Goal: Navigation & Orientation: Find specific page/section

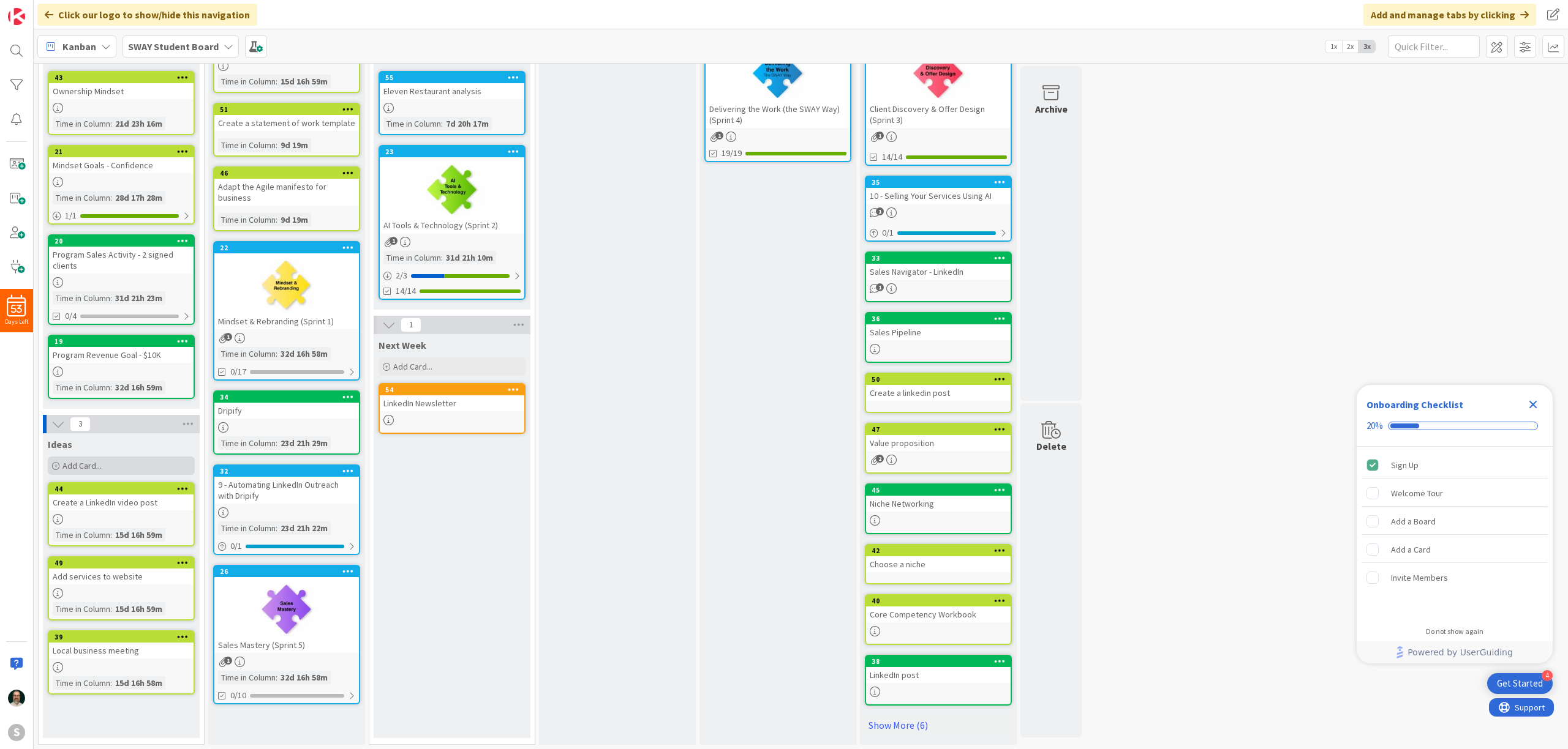
scroll to position [107, 0]
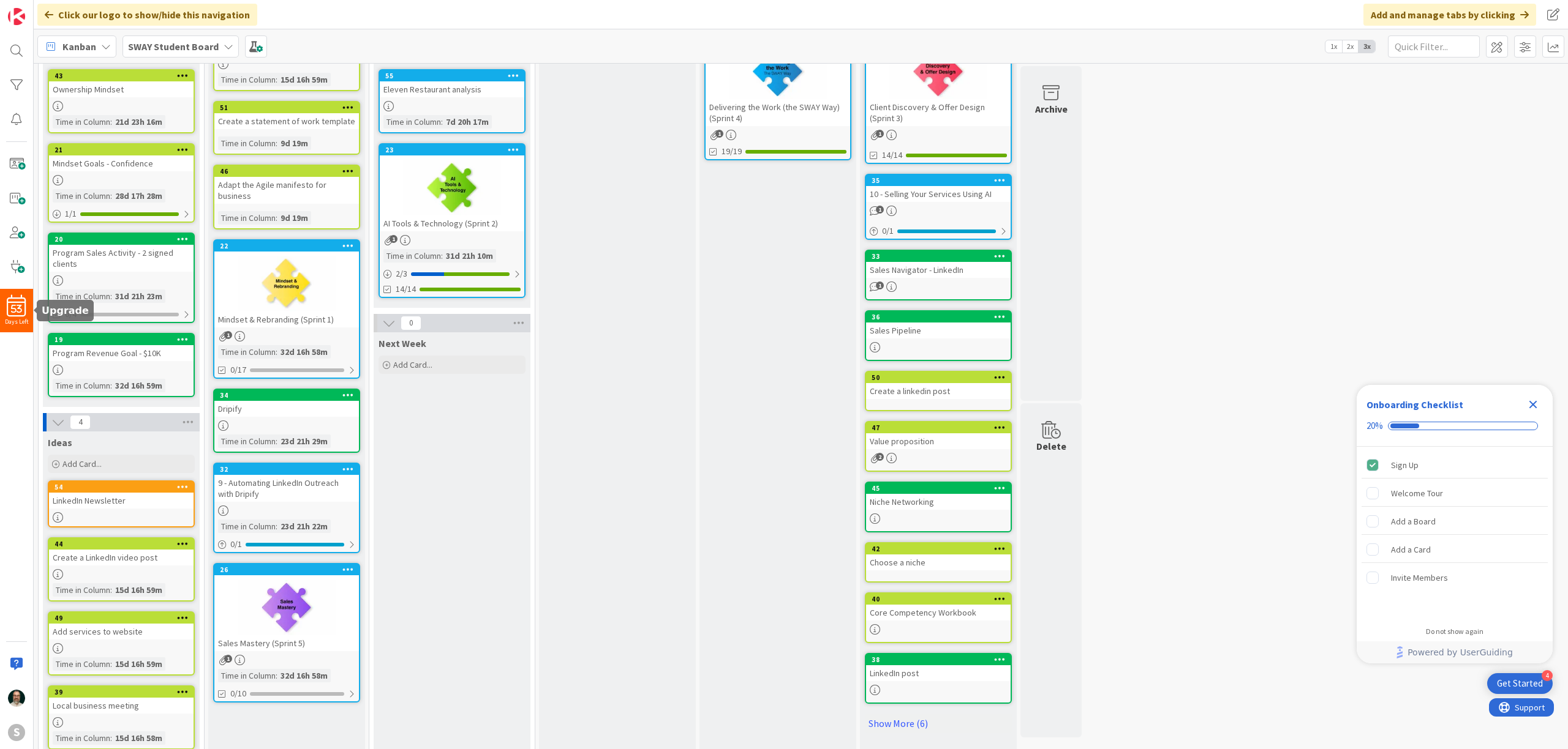
click at [19, 309] on span "53" at bounding box center [16, 309] width 11 height 8
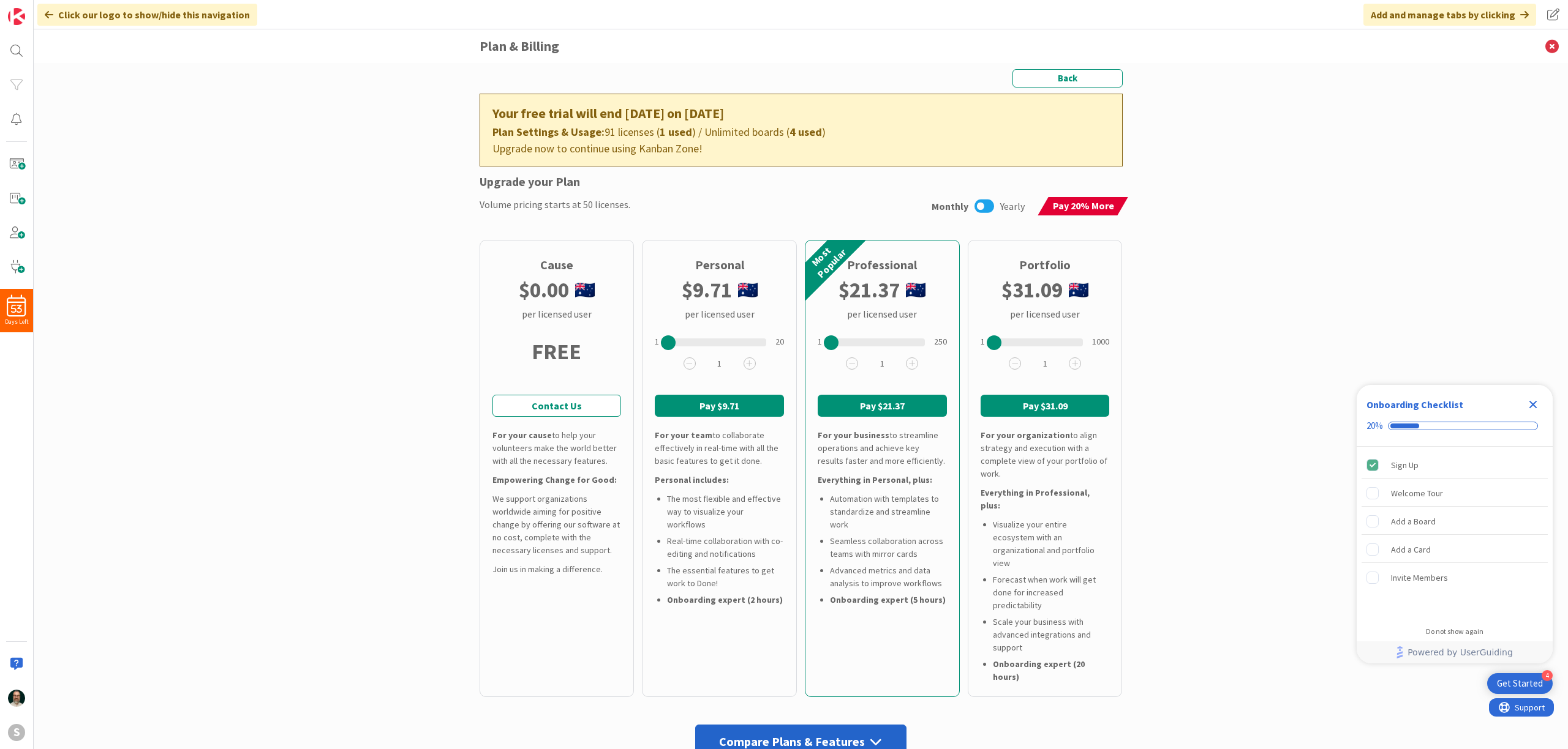
click at [46, 14] on icon at bounding box center [49, 15] width 8 height 10
click at [21, 14] on img at bounding box center [16, 16] width 17 height 17
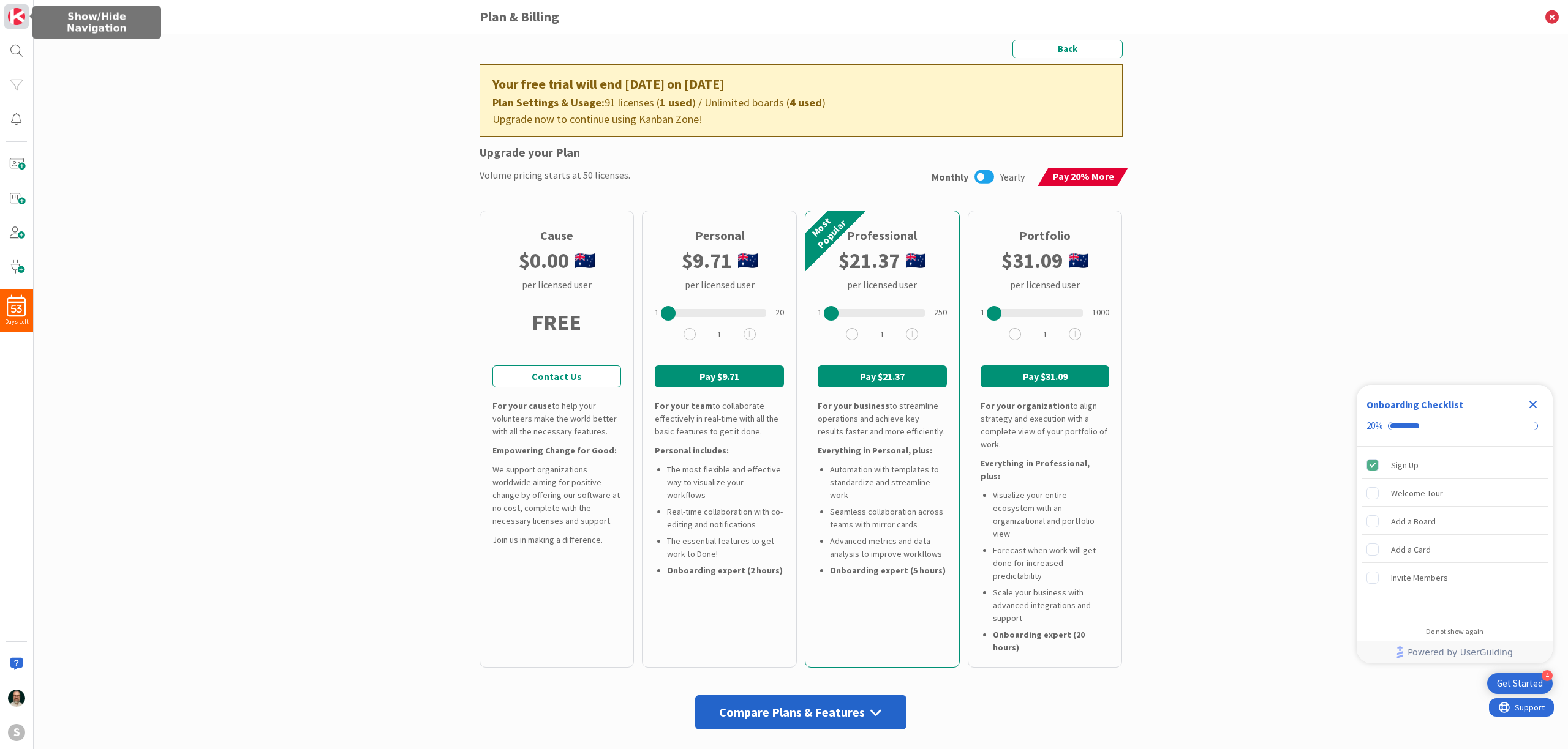
click at [21, 14] on img at bounding box center [16, 16] width 17 height 17
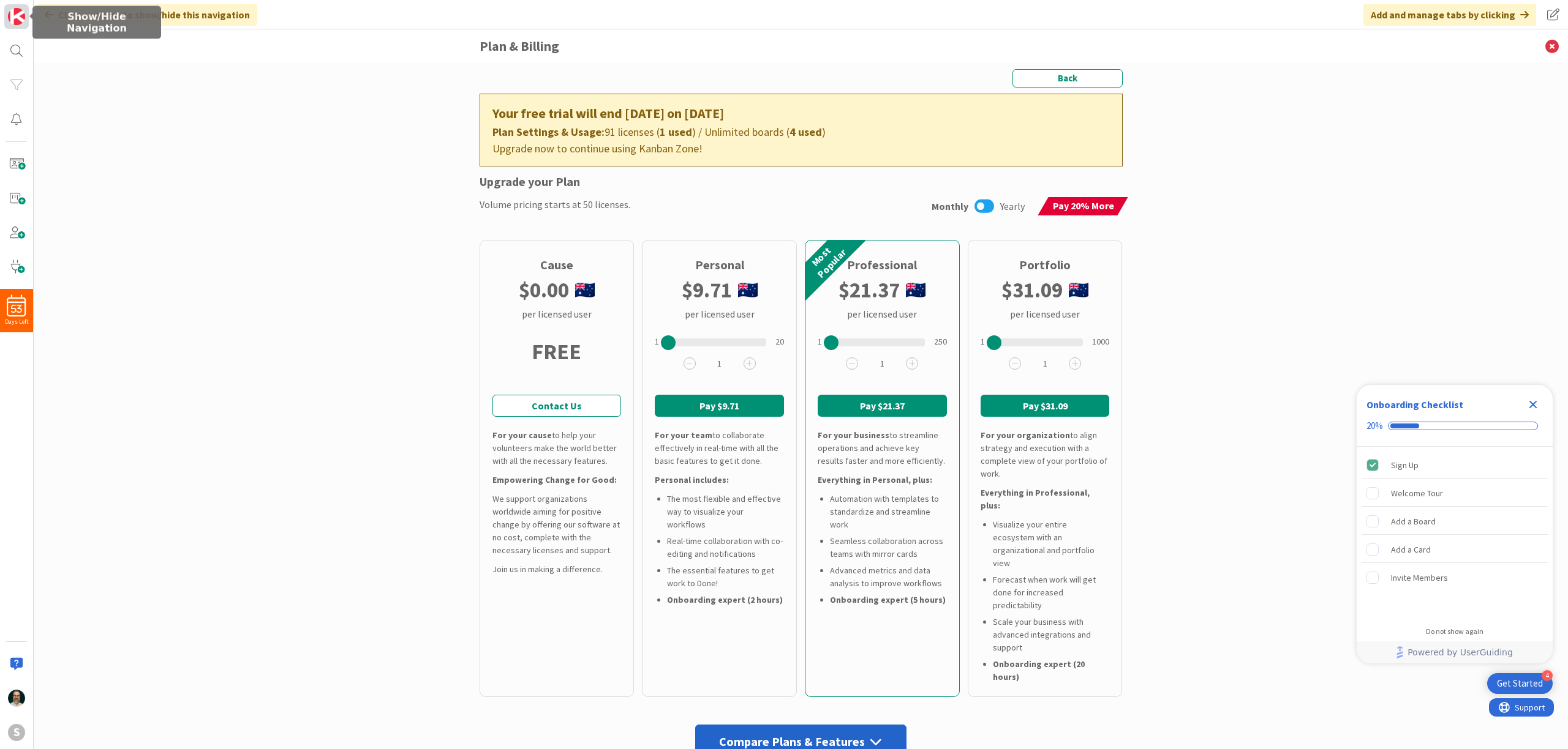
click at [21, 14] on img at bounding box center [16, 16] width 17 height 17
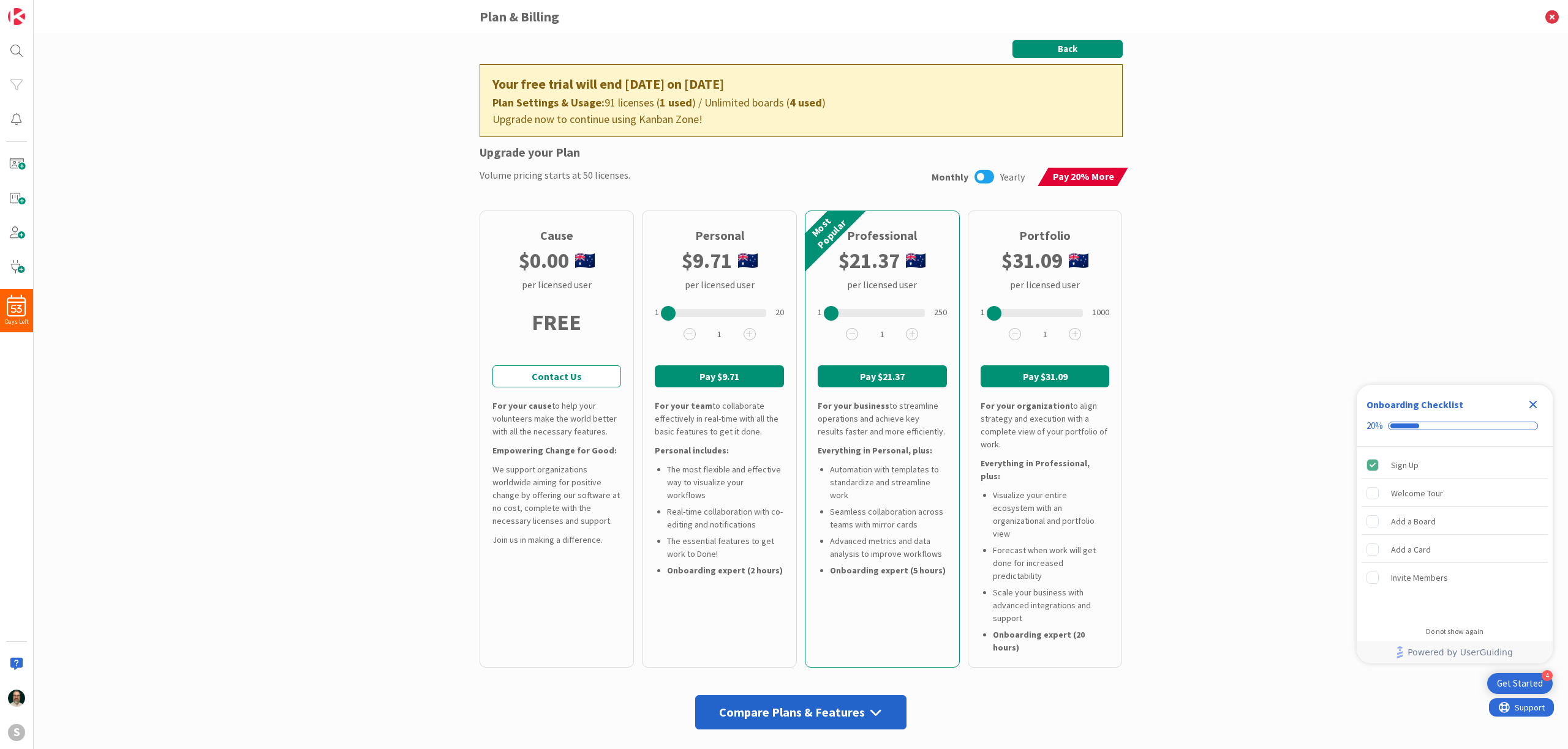
click at [1067, 49] on button "Back" at bounding box center [1068, 49] width 110 height 19
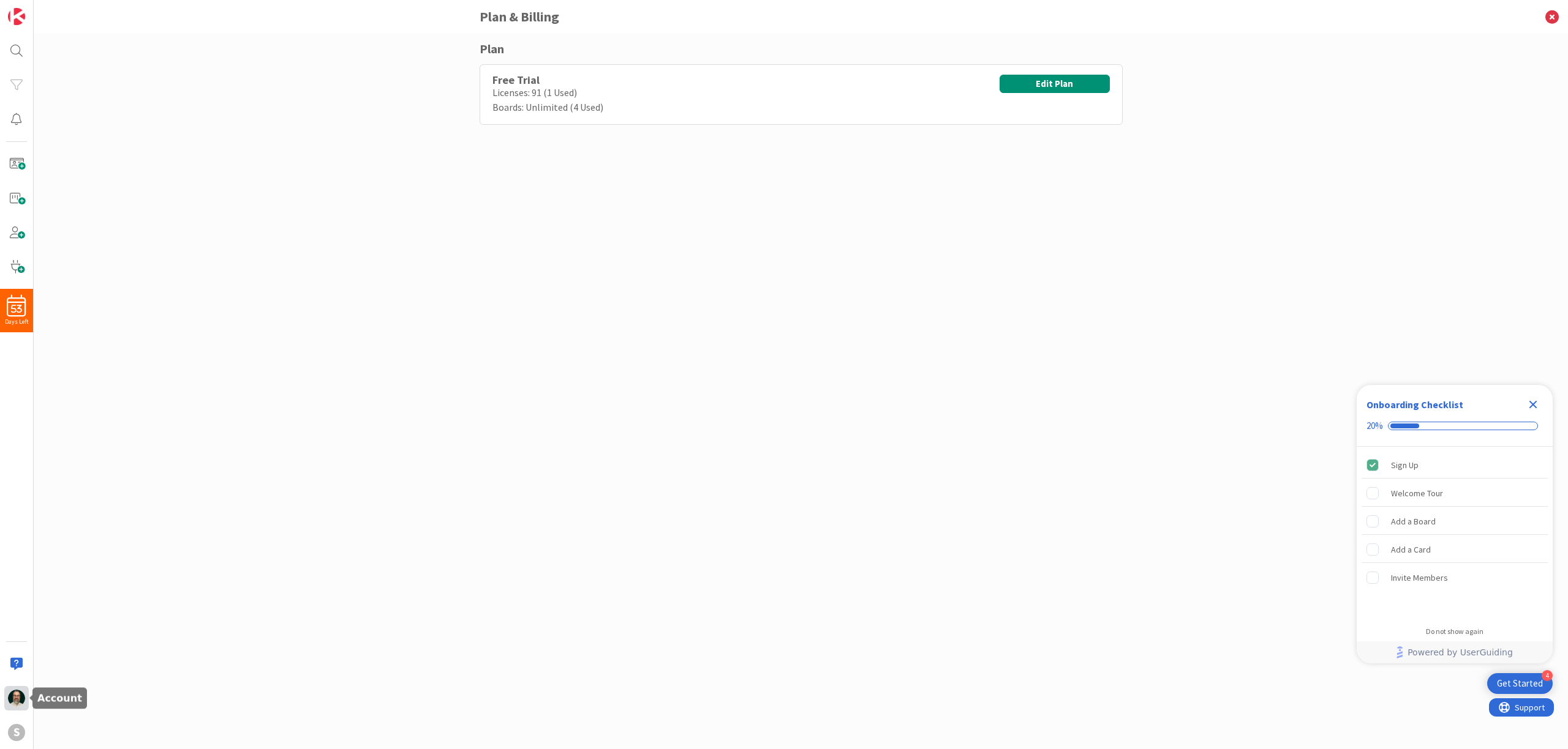
click at [18, 705] on img at bounding box center [16, 699] width 17 height 17
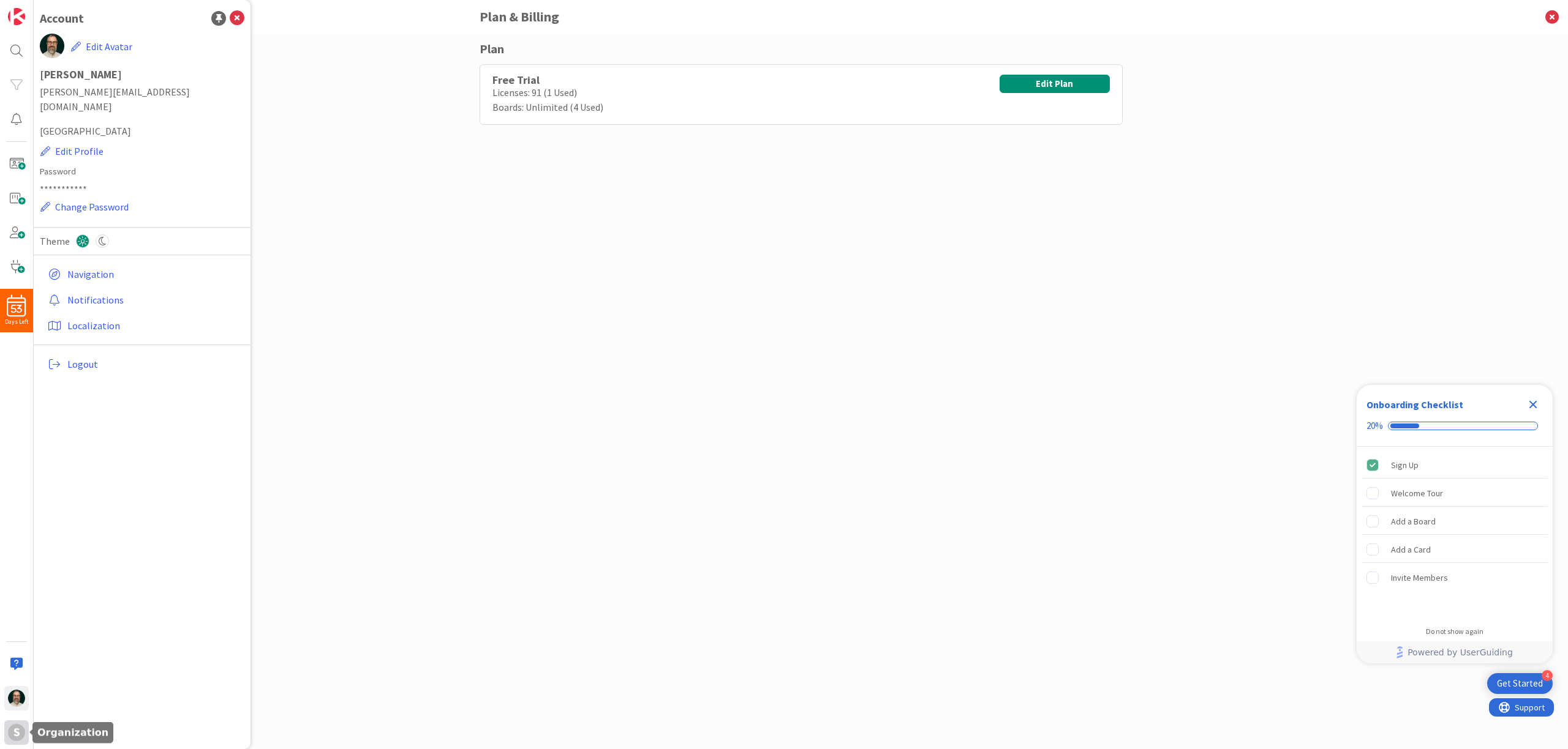
click at [19, 736] on div "S" at bounding box center [16, 733] width 17 height 17
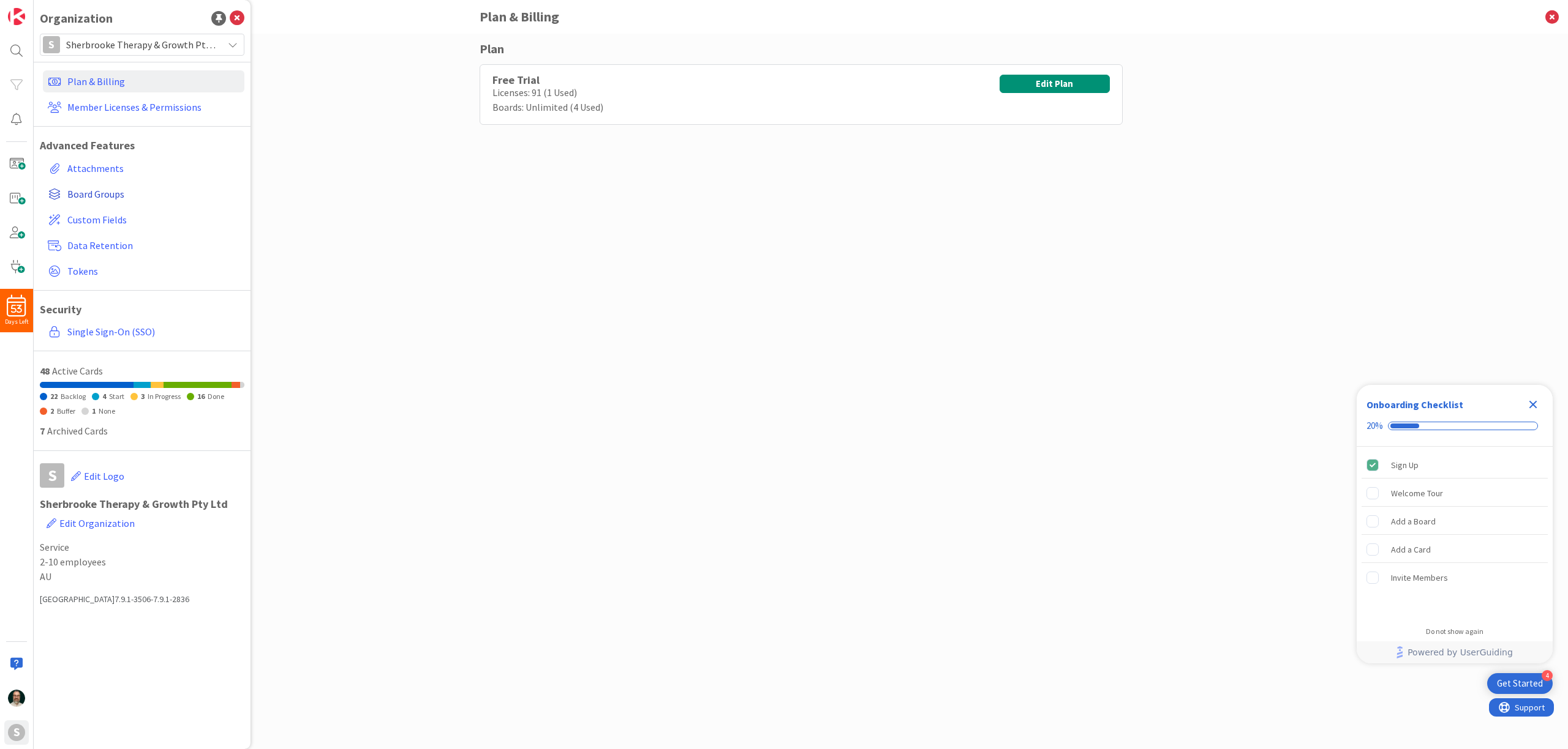
click at [114, 193] on span "Board Groups" at bounding box center [153, 194] width 172 height 14
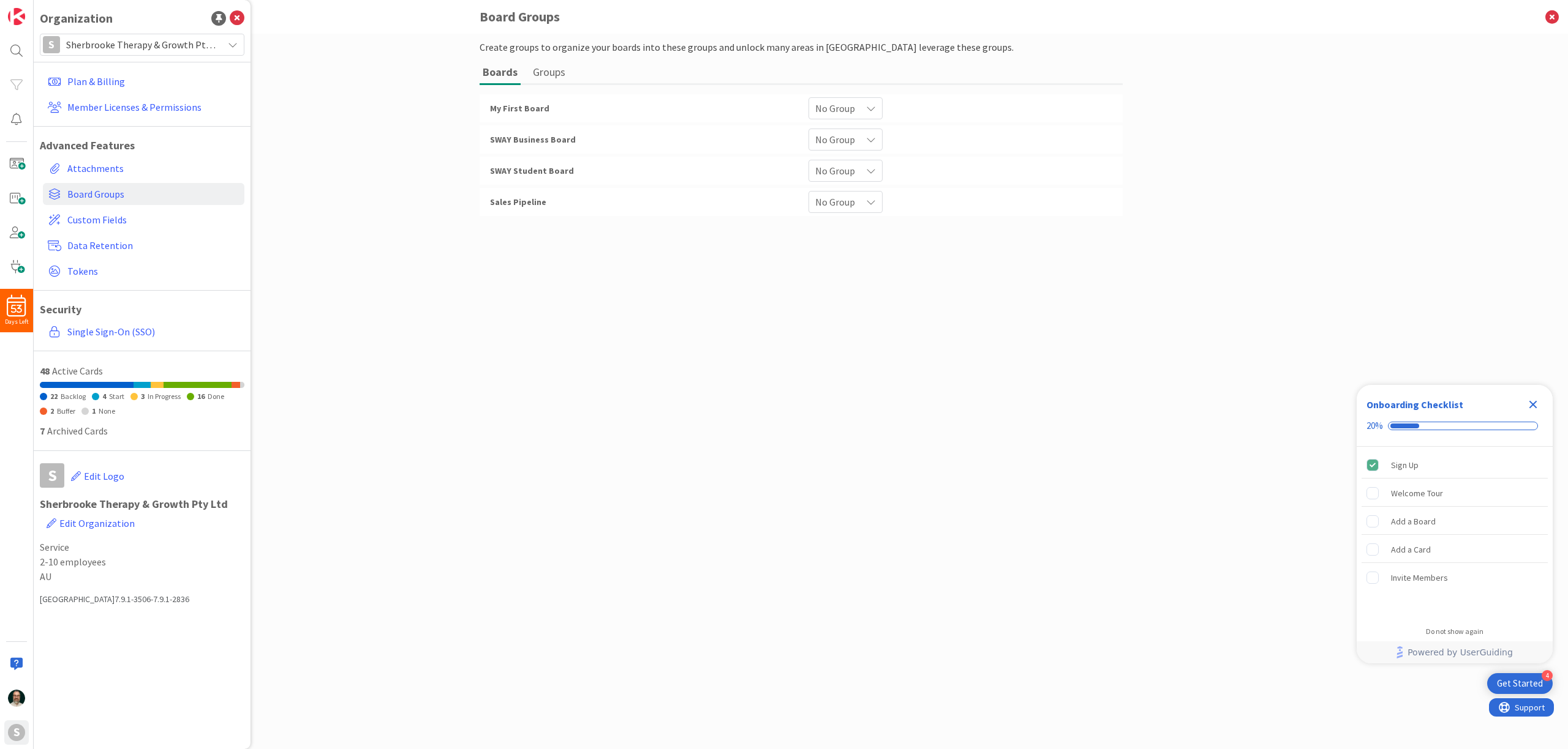
click at [531, 108] on span "My First Board" at bounding box center [520, 108] width 60 height 11
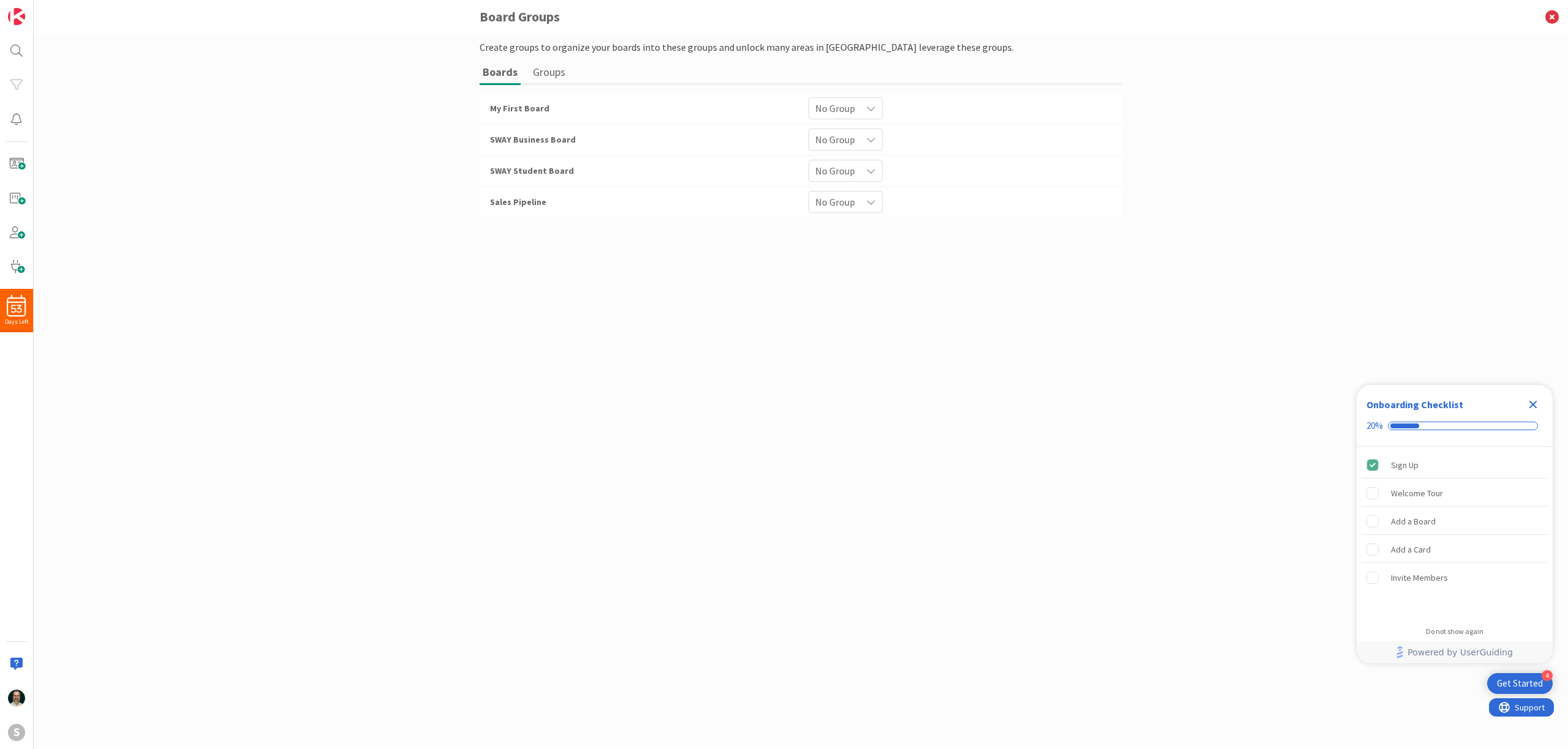
click at [531, 108] on span "My First Board" at bounding box center [520, 108] width 60 height 11
click at [576, 109] on div "My First Board" at bounding box center [642, 109] width 318 height 22
click at [870, 110] on icon at bounding box center [872, 109] width 10 height 10
click at [708, 112] on div "My First Board" at bounding box center [642, 109] width 318 height 22
click at [1536, 402] on icon "Close Checklist" at bounding box center [1533, 404] width 8 height 8
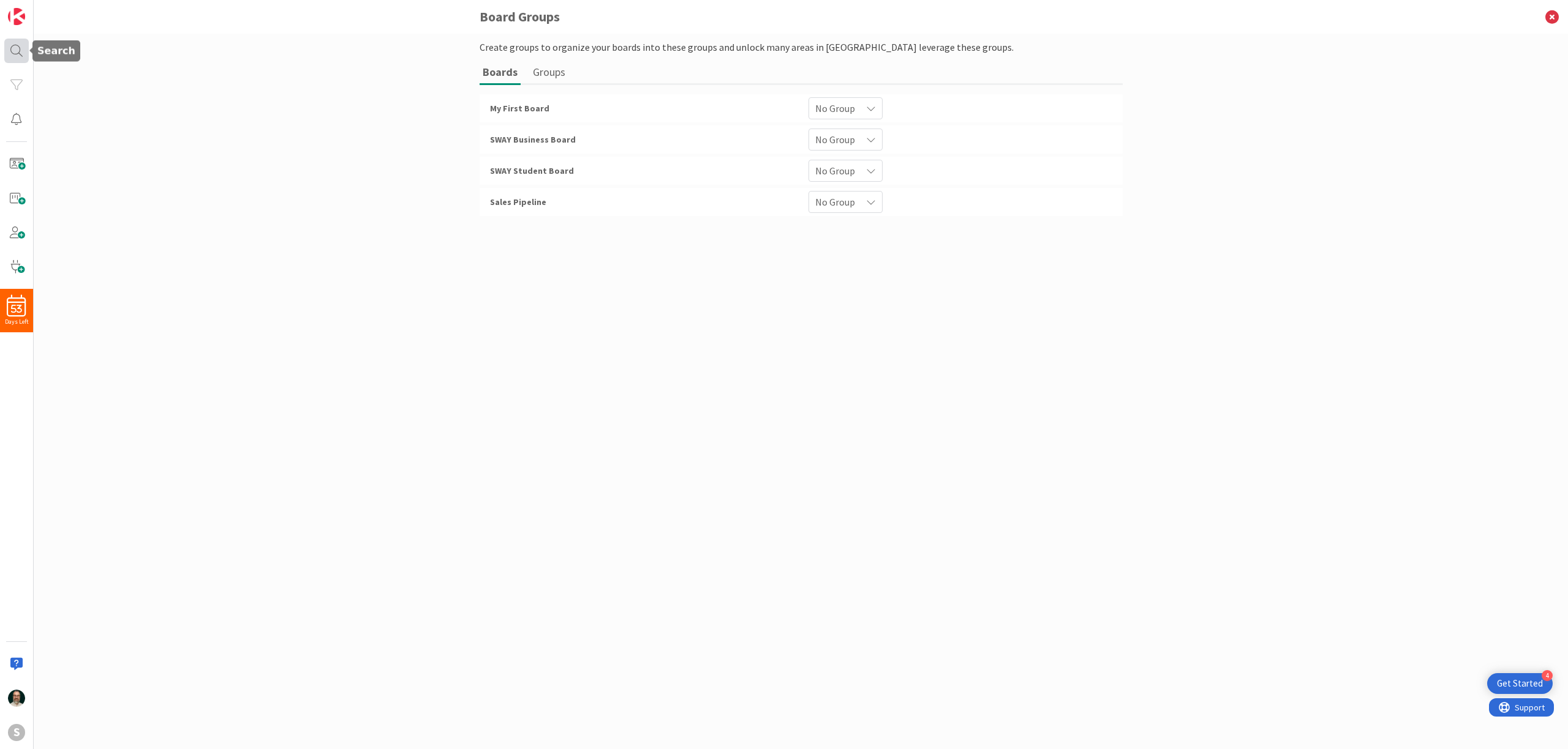
click at [18, 46] on div at bounding box center [16, 50] width 24 height 24
click at [129, 73] on icon at bounding box center [126, 72] width 10 height 10
click at [238, 18] on icon at bounding box center [237, 18] width 14 height 14
click at [1556, 17] on icon at bounding box center [1552, 17] width 32 height 34
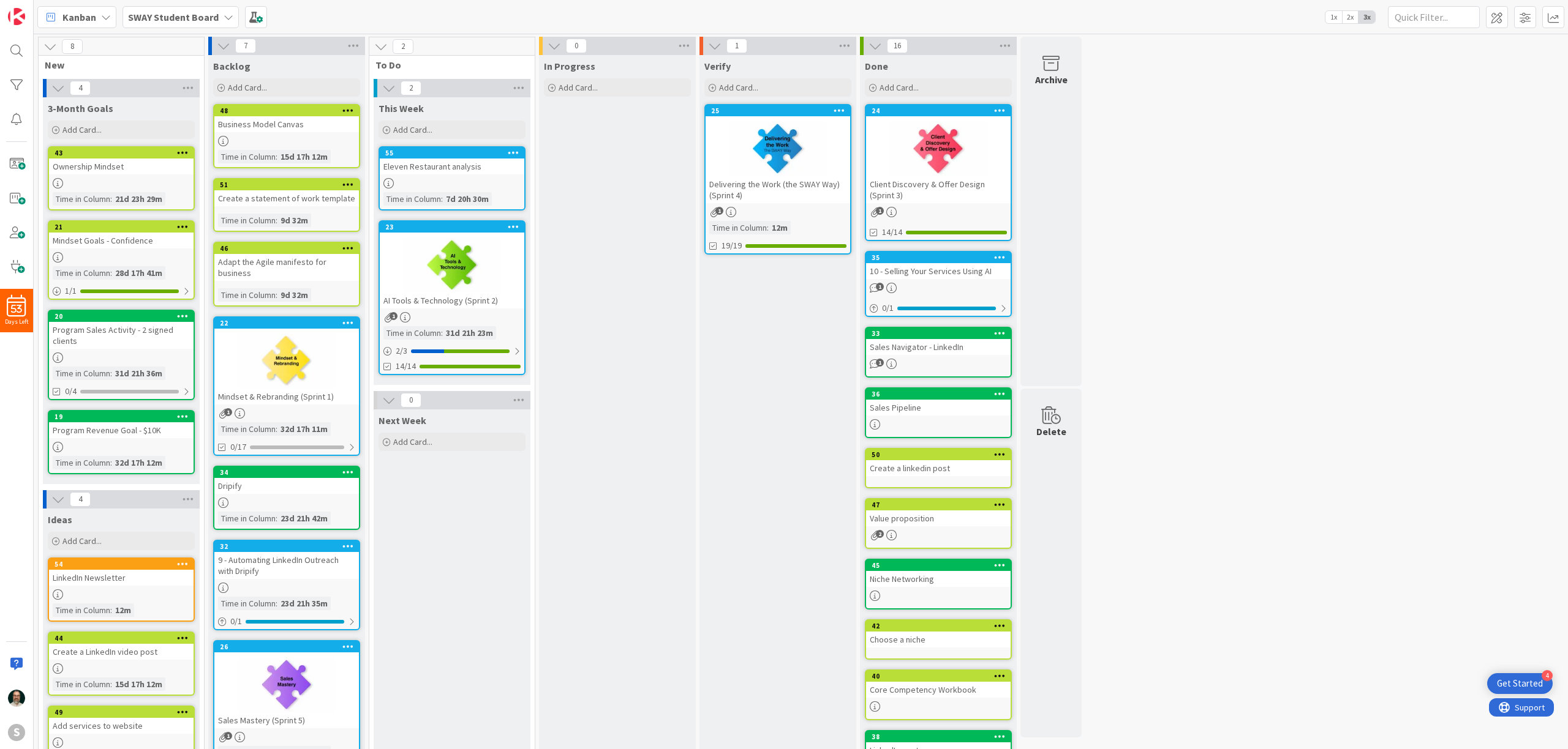
click at [226, 17] on icon at bounding box center [229, 18] width 10 height 10
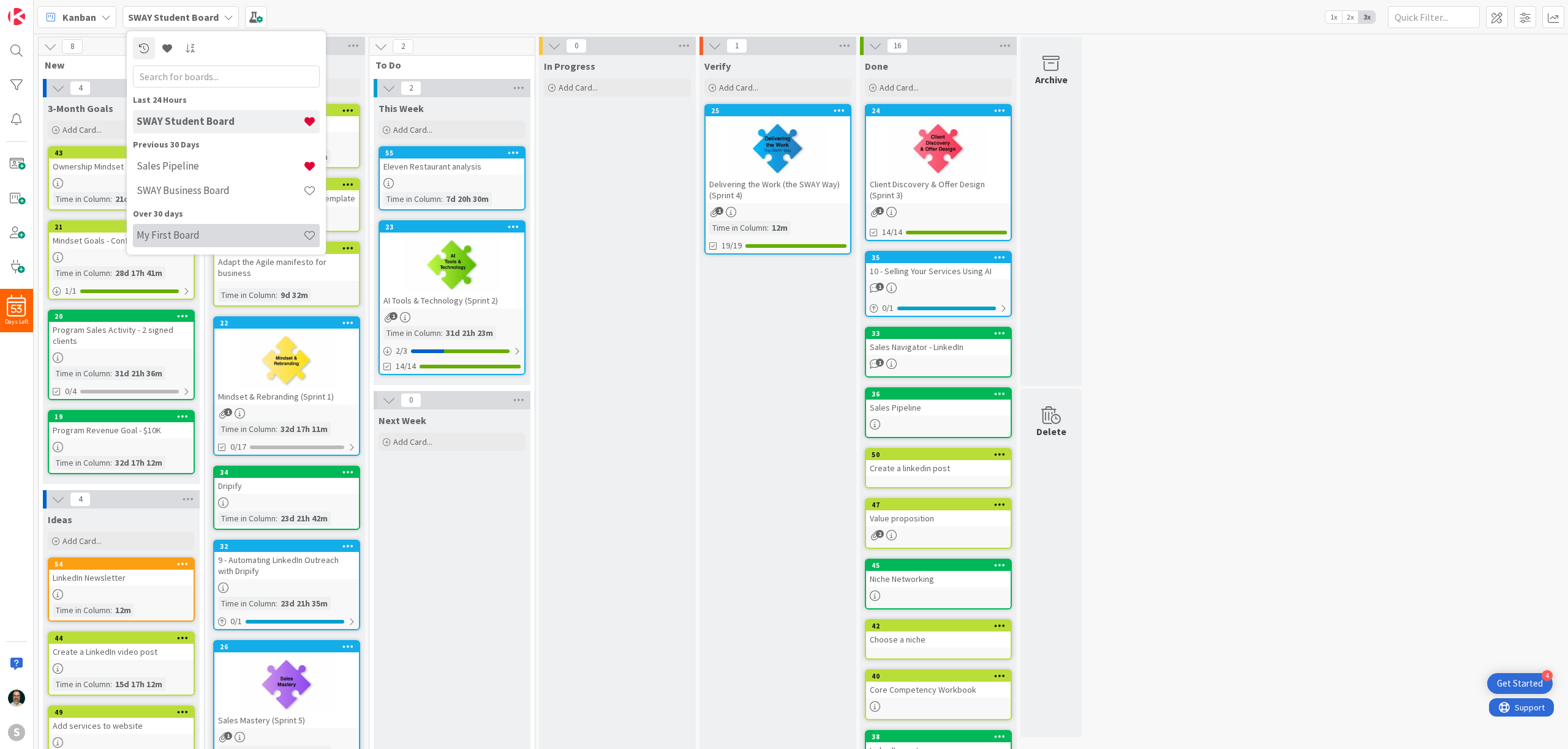
click at [196, 229] on h4 "My First Board" at bounding box center [220, 235] width 167 height 13
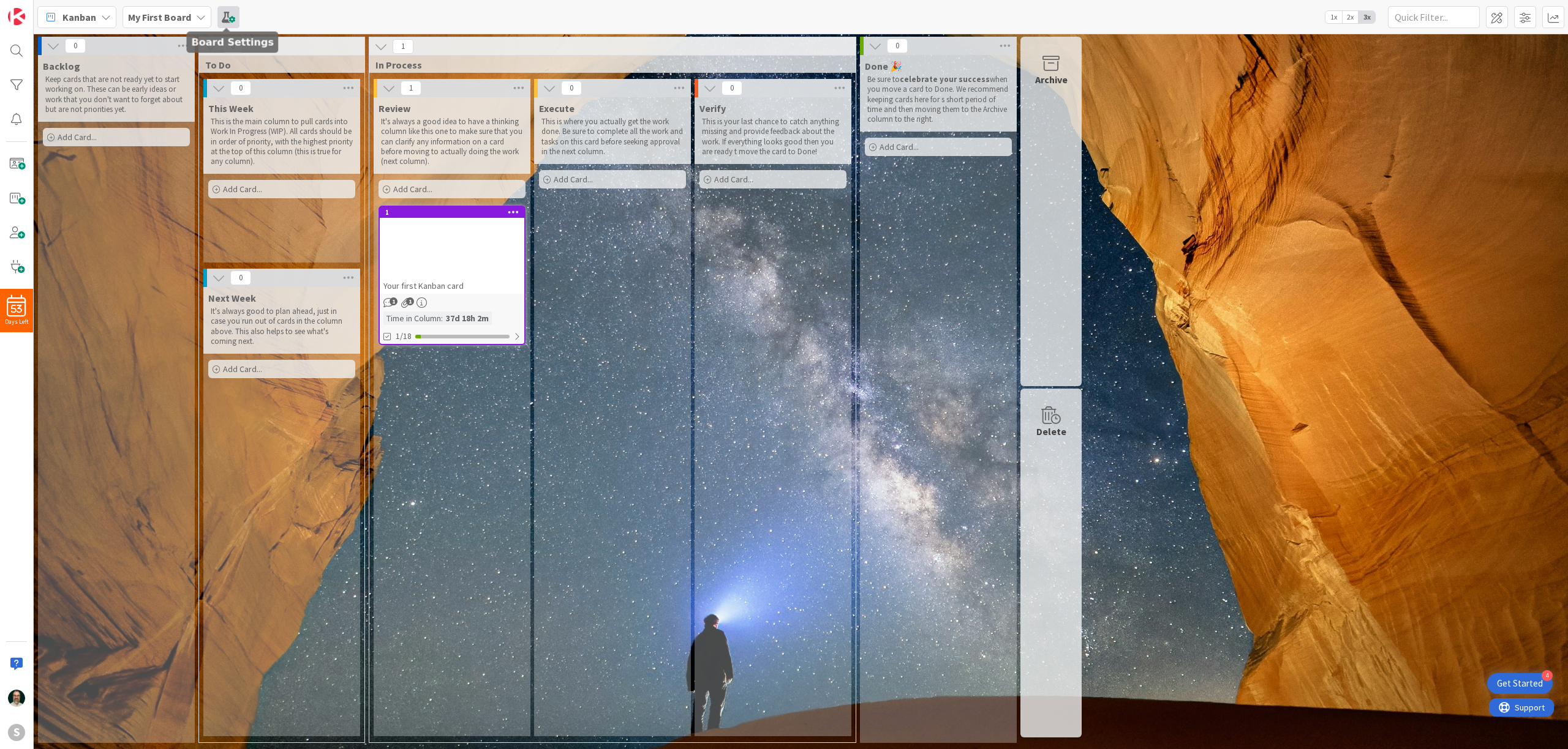
click at [228, 17] on span at bounding box center [228, 17] width 22 height 22
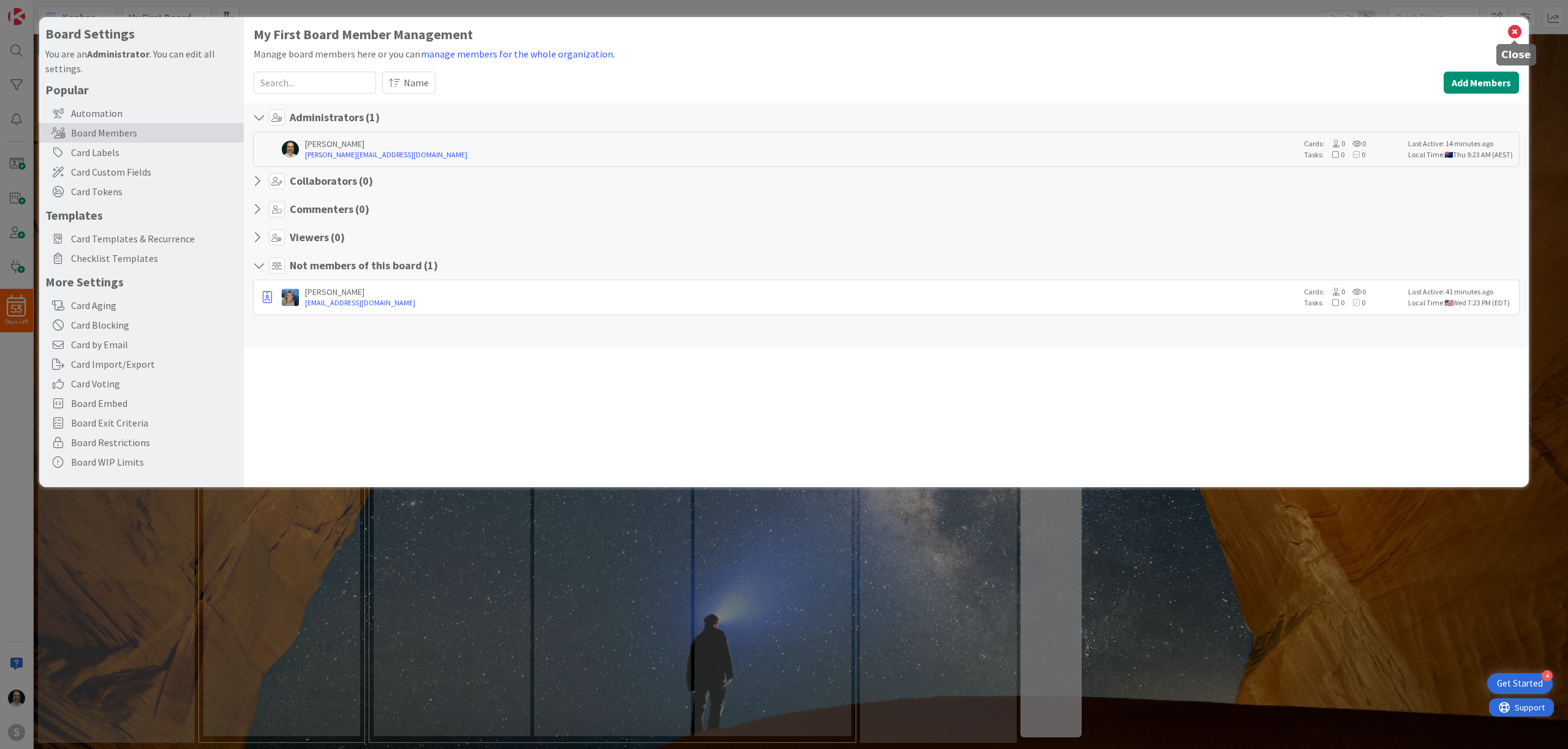
click at [1517, 29] on icon at bounding box center [1515, 32] width 16 height 17
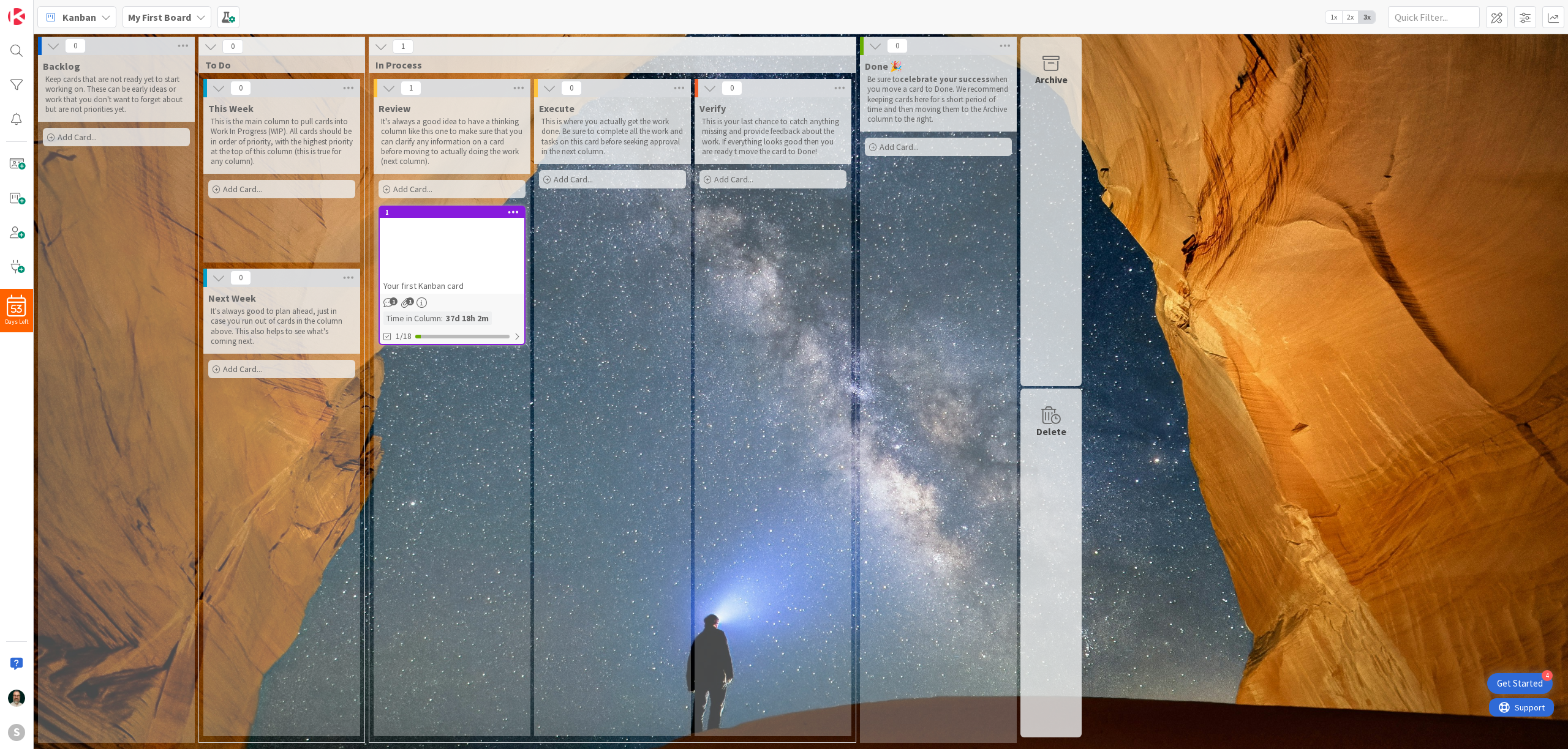
click at [108, 19] on icon at bounding box center [106, 18] width 10 height 10
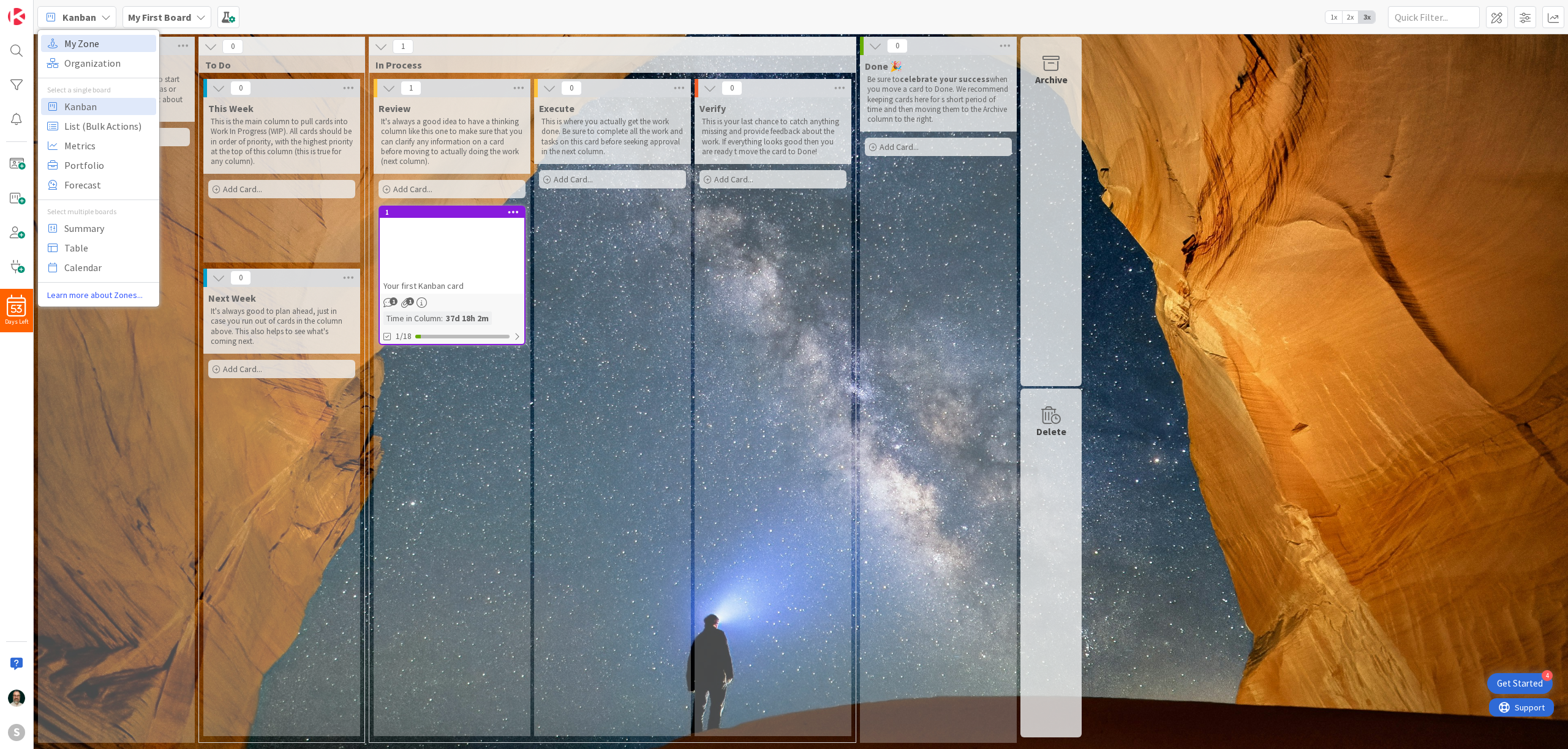
click at [93, 41] on span "My Zone" at bounding box center [108, 44] width 88 height 19
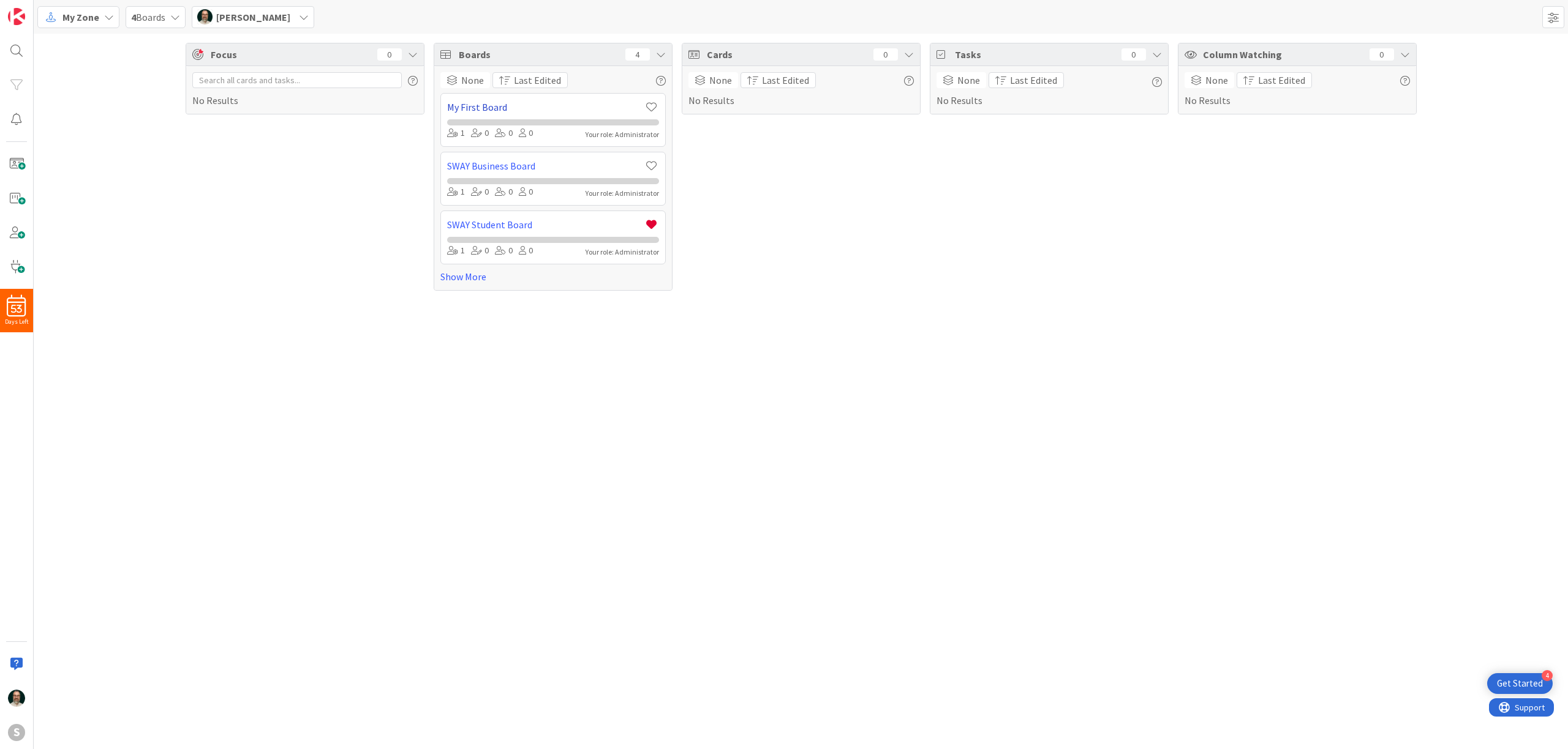
click at [565, 110] on link "My First Board" at bounding box center [546, 107] width 197 height 14
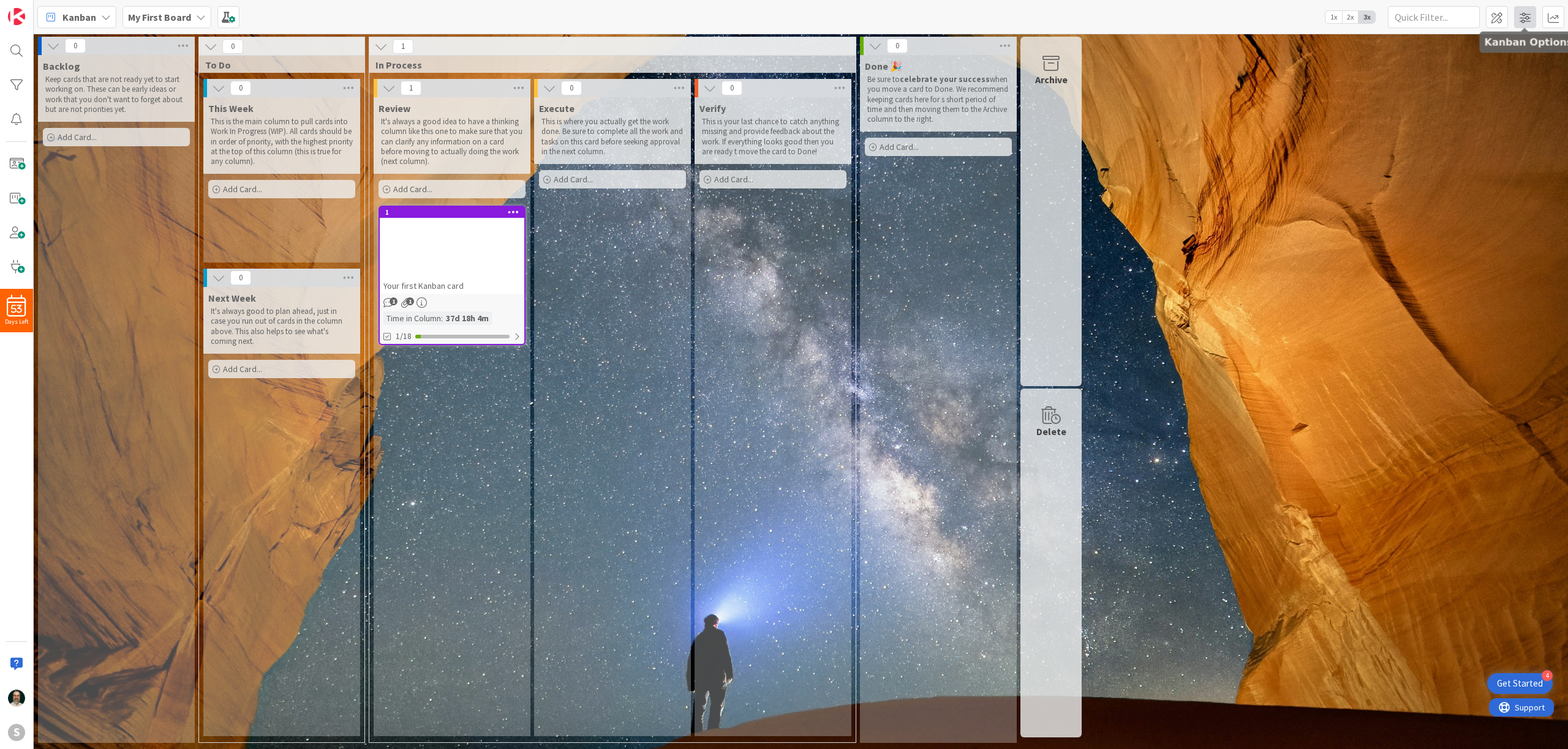
click at [1528, 14] on span at bounding box center [1525, 17] width 22 height 22
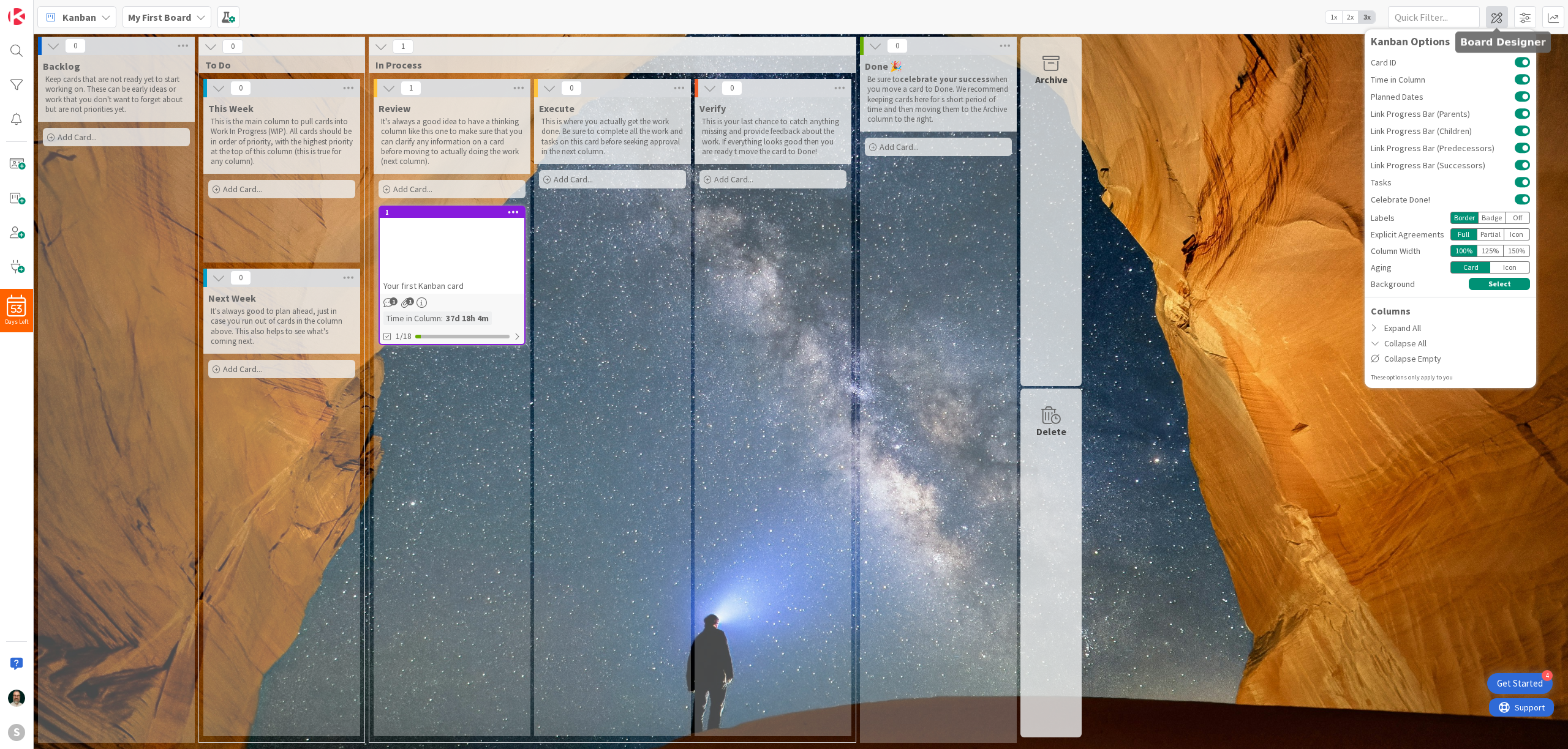
click at [1497, 15] on span at bounding box center [1497, 17] width 22 height 22
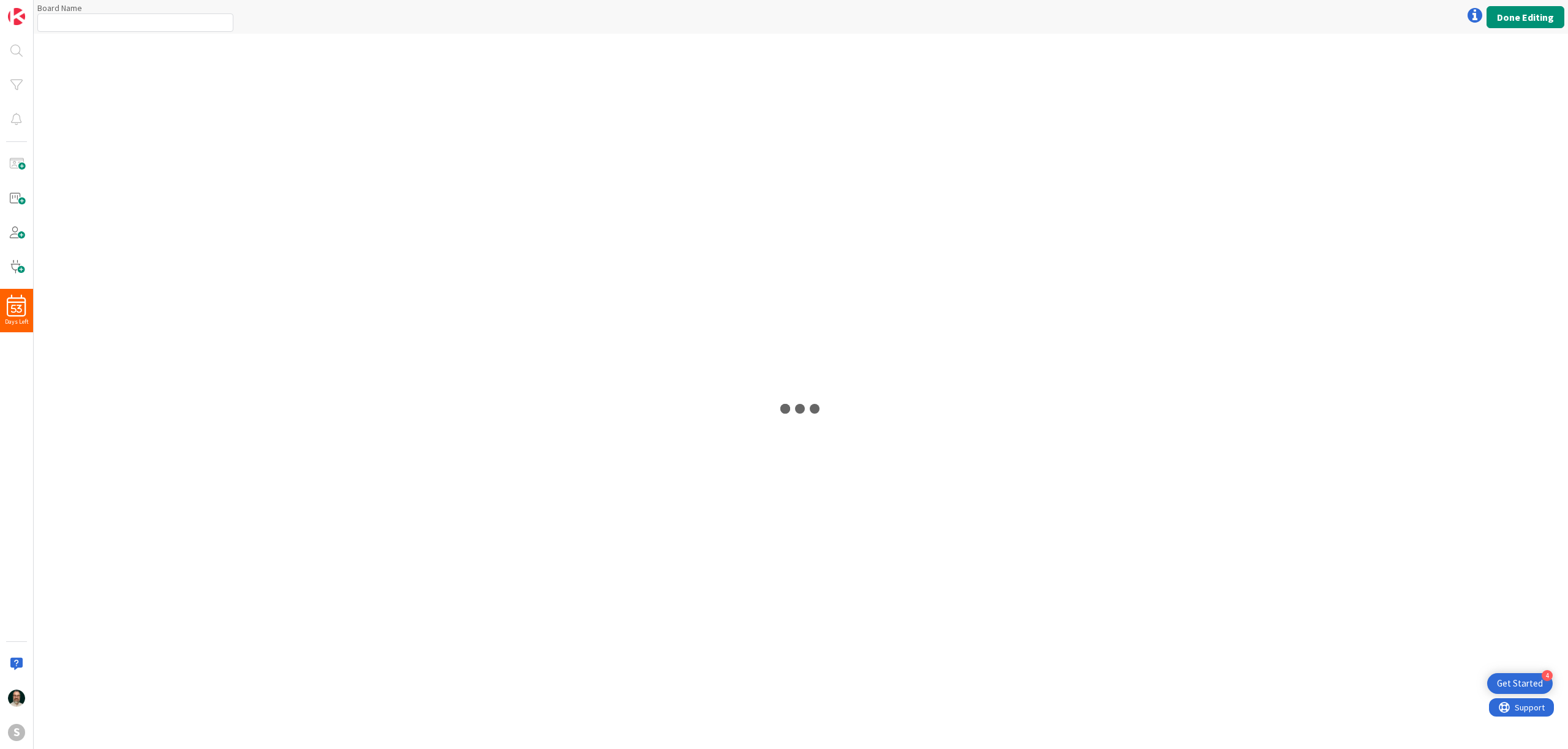
type input "My First Board"
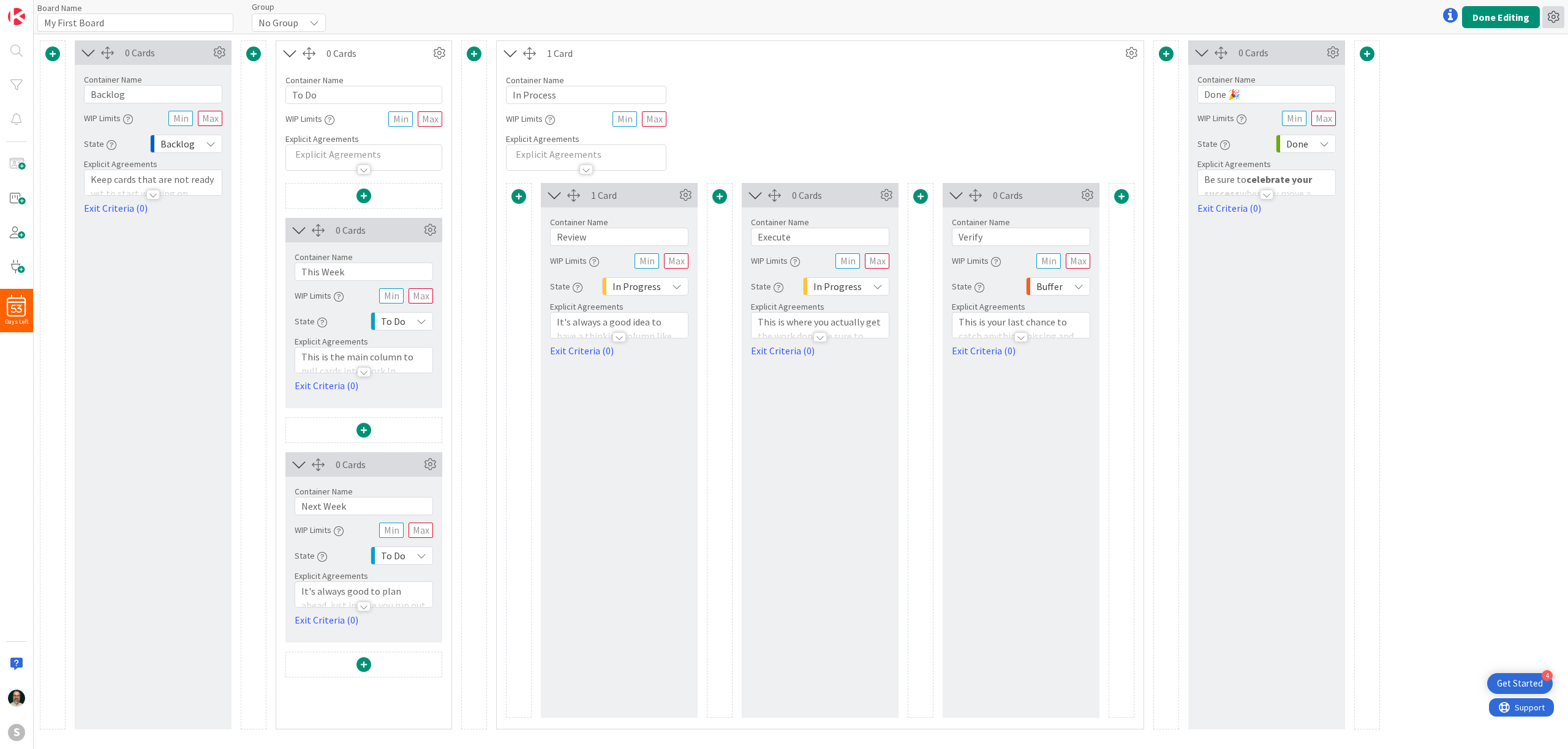
click at [1552, 21] on icon at bounding box center [1554, 17] width 22 height 22
click at [1455, 79] on link "Delete Board" at bounding box center [1487, 81] width 154 height 18
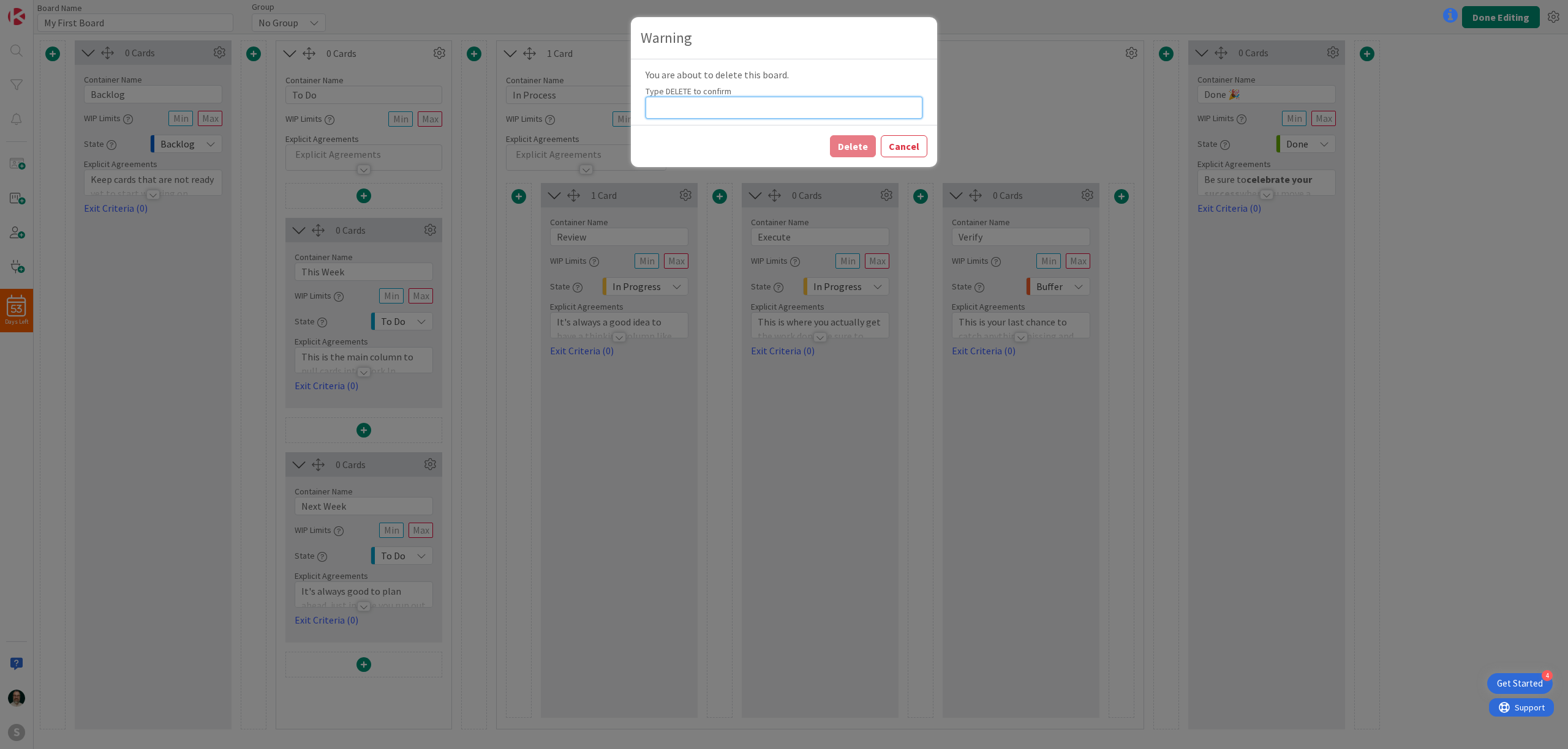
click at [752, 109] on input at bounding box center [784, 108] width 277 height 22
type input "DELETE"
click at [860, 147] on button "Delete" at bounding box center [853, 146] width 46 height 22
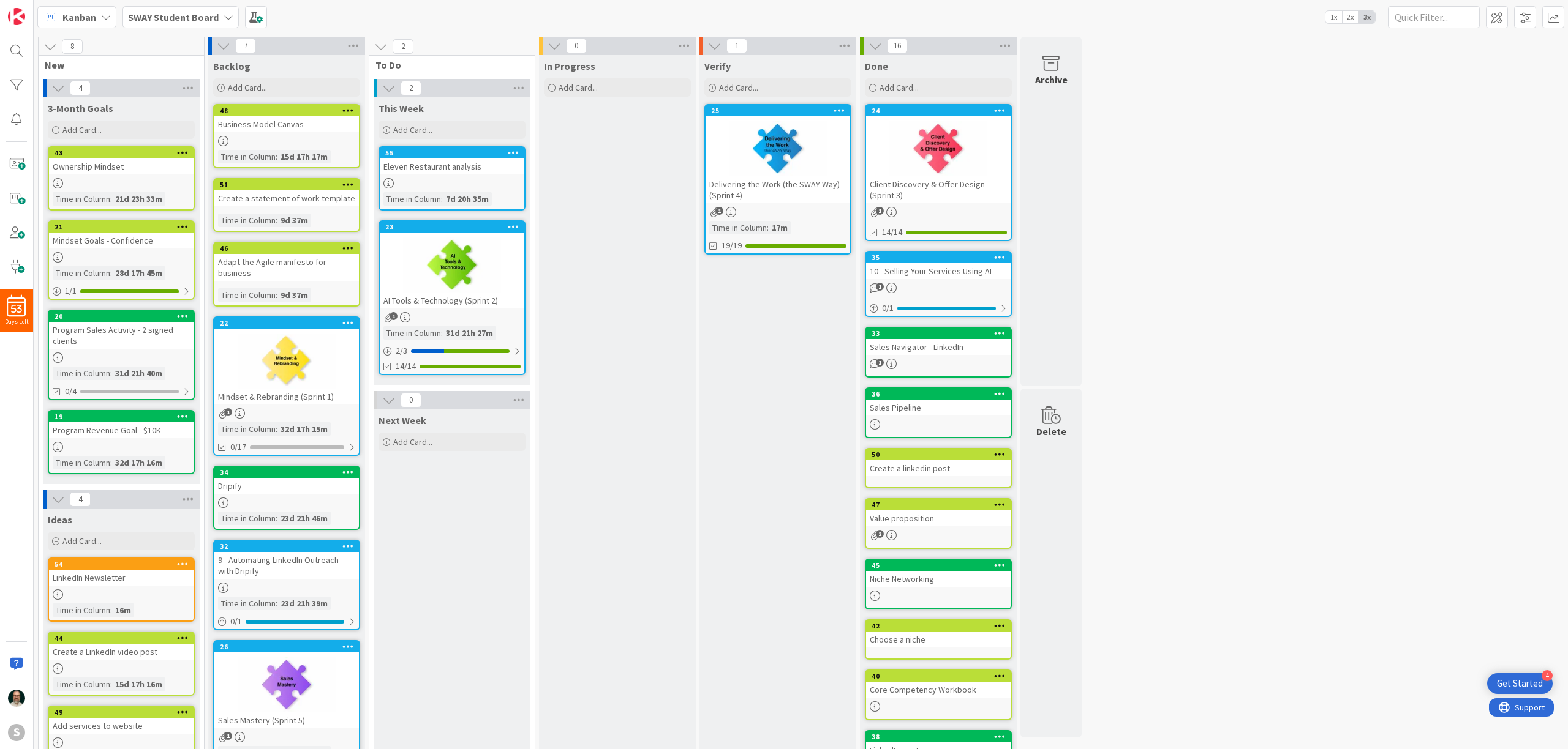
click at [227, 15] on icon at bounding box center [229, 18] width 10 height 10
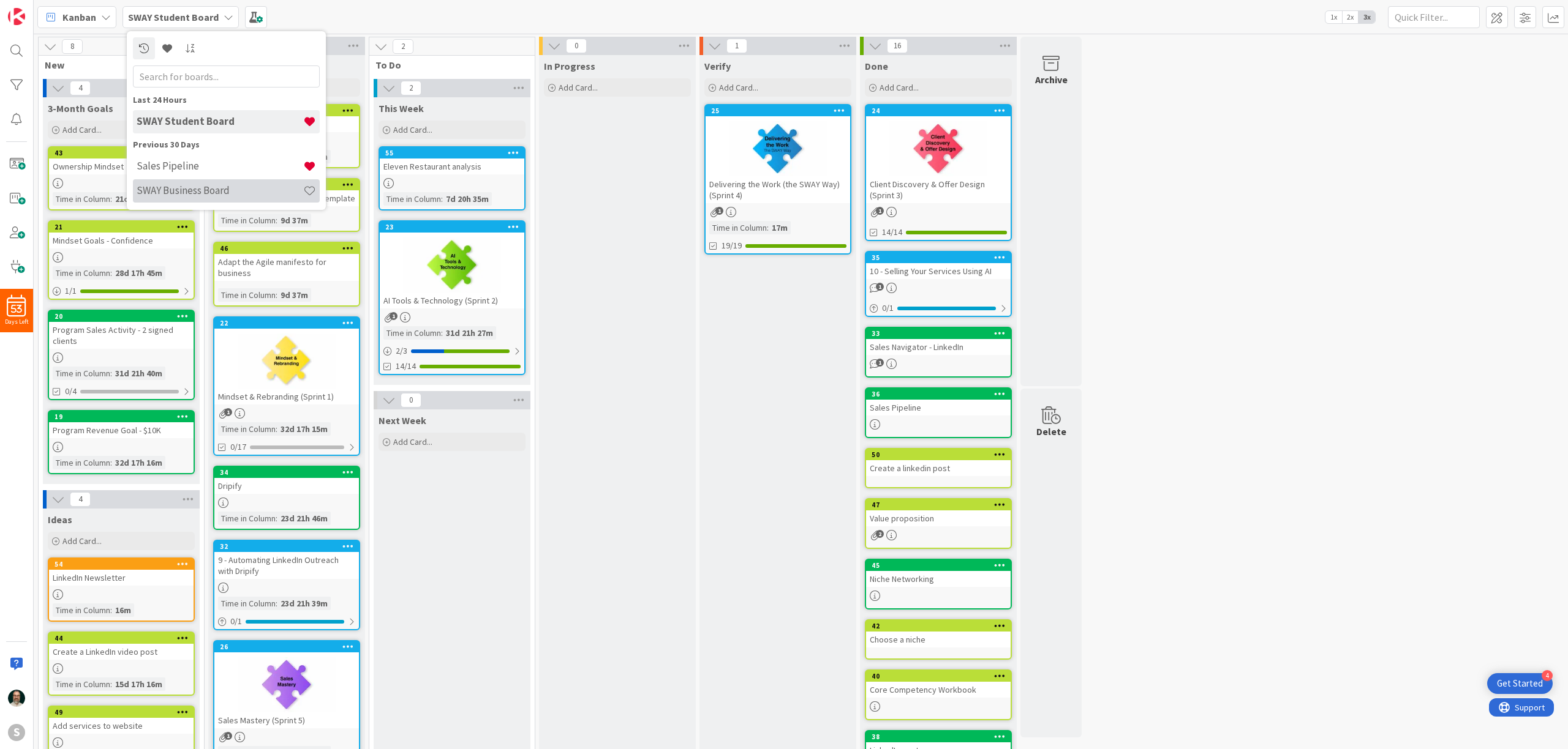
click at [195, 189] on h4 "SWAY Business Board" at bounding box center [220, 190] width 167 height 13
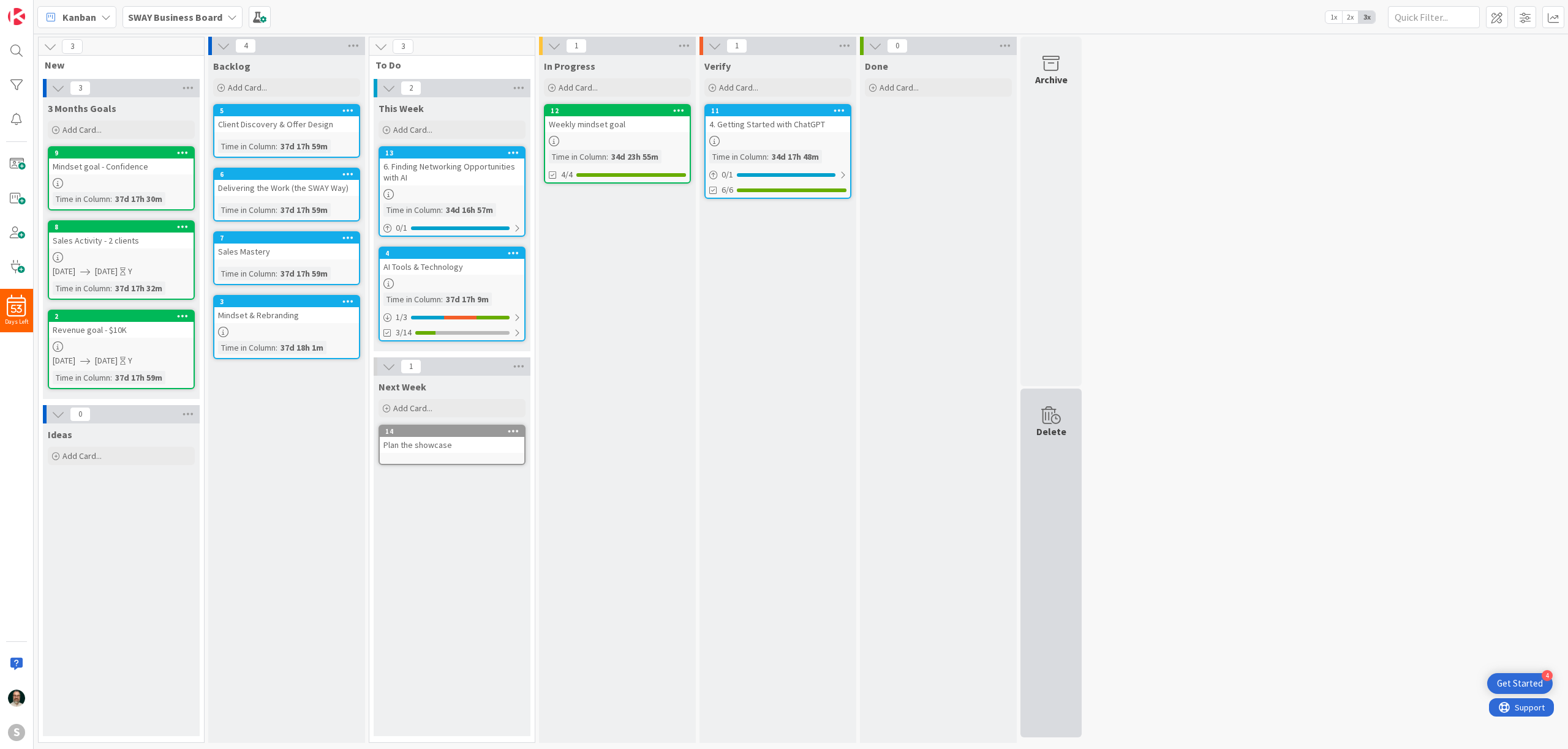
click at [1050, 414] on icon at bounding box center [1051, 416] width 46 height 17
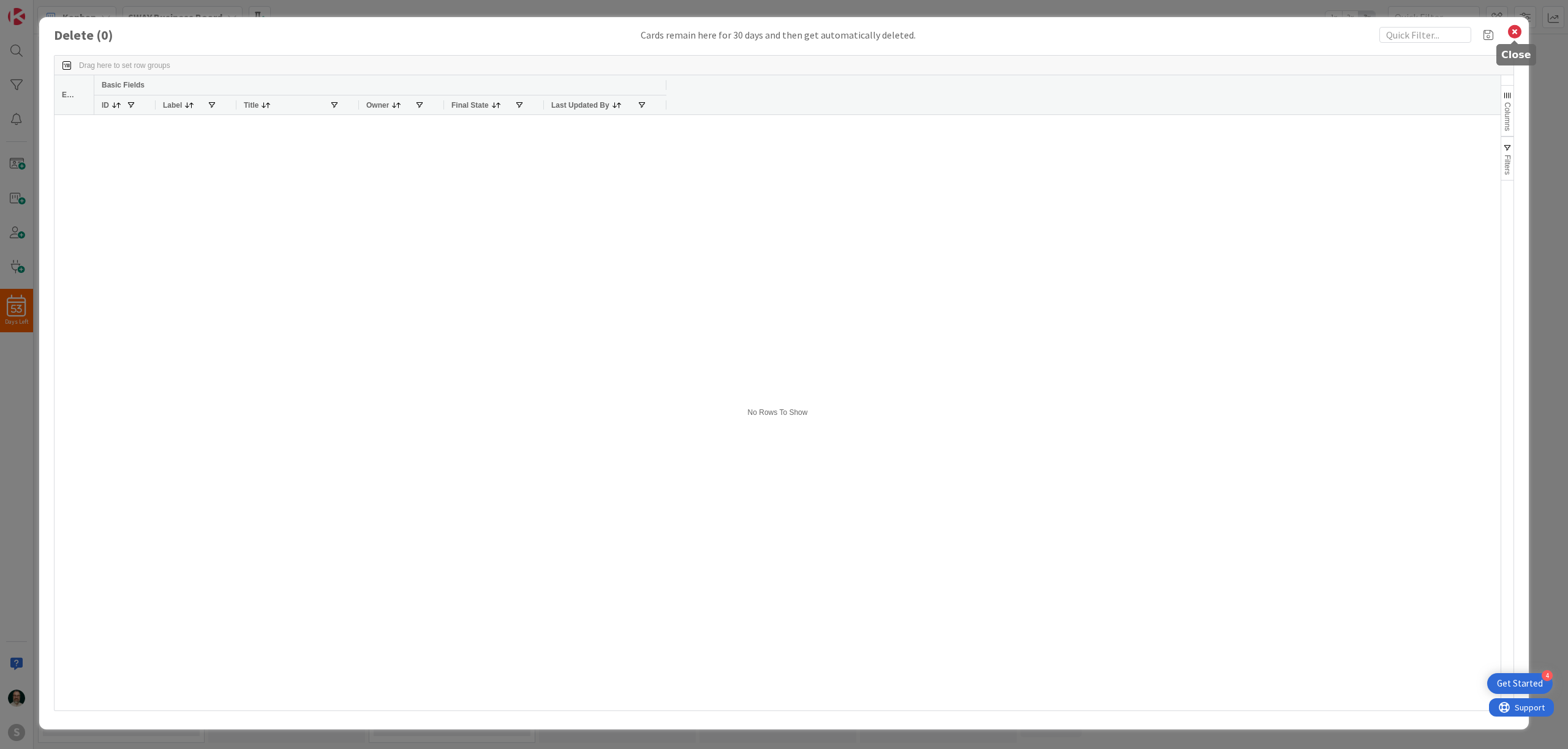
click at [1517, 33] on icon at bounding box center [1515, 32] width 16 height 17
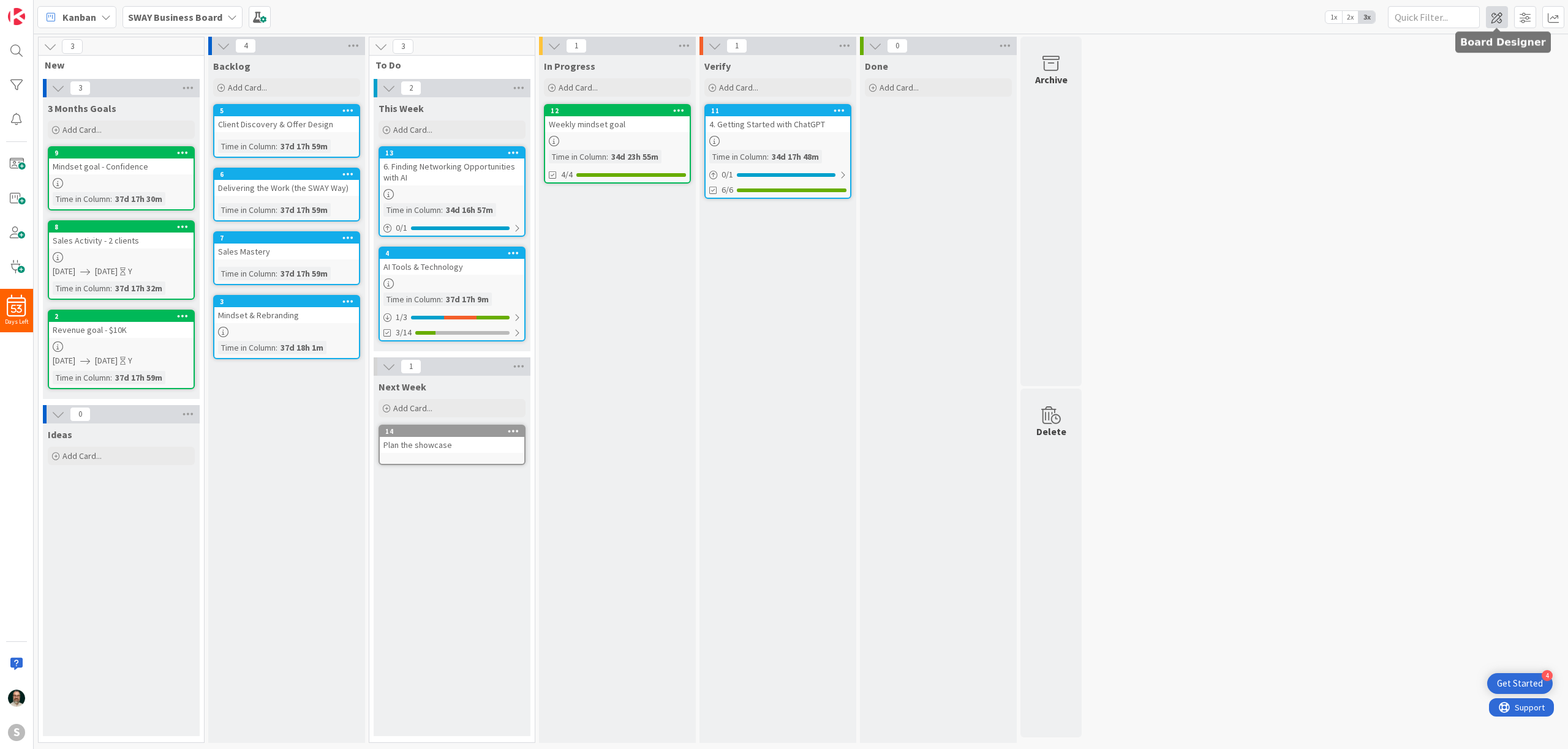
click at [1501, 14] on span at bounding box center [1497, 17] width 22 height 22
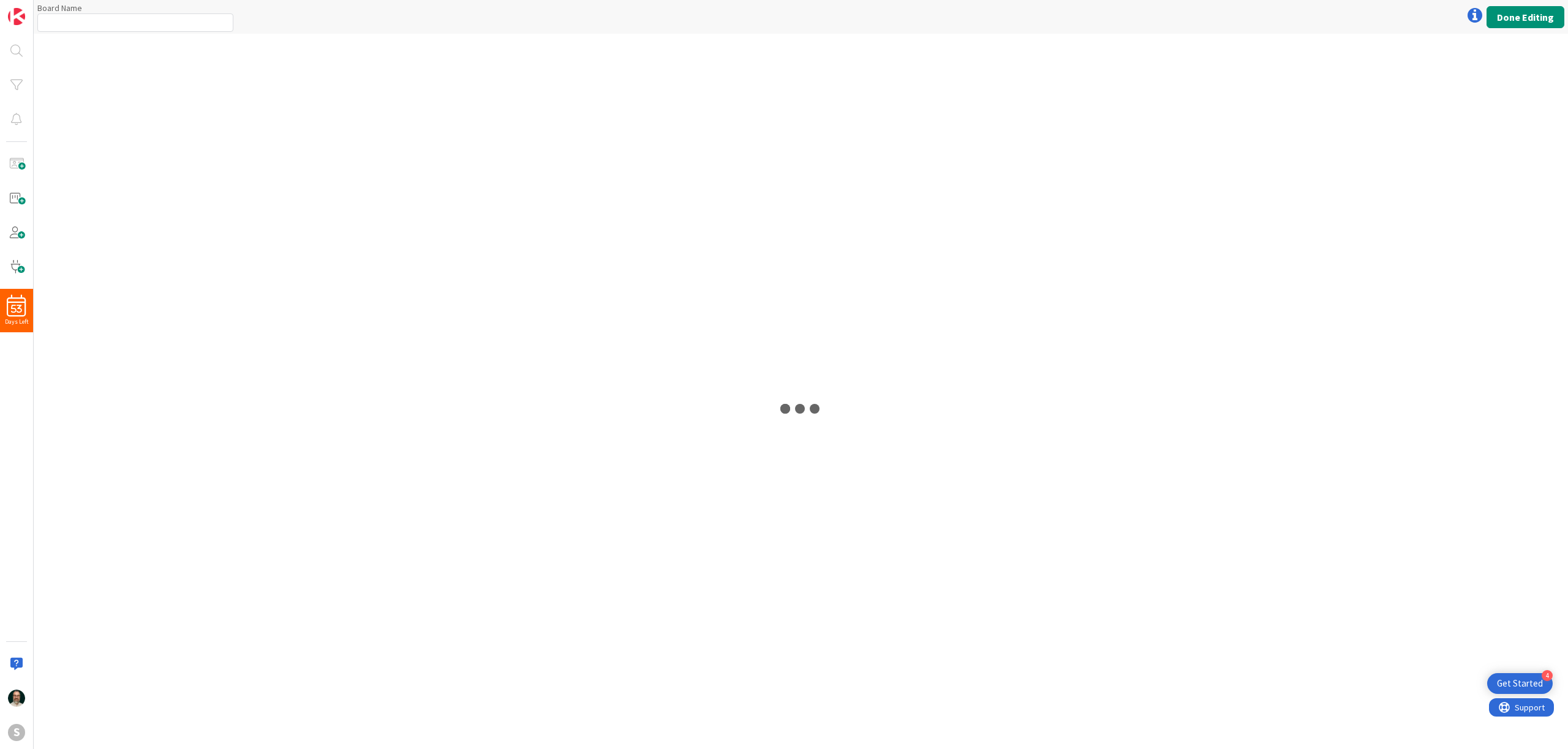
type input "SWAY Business Board"
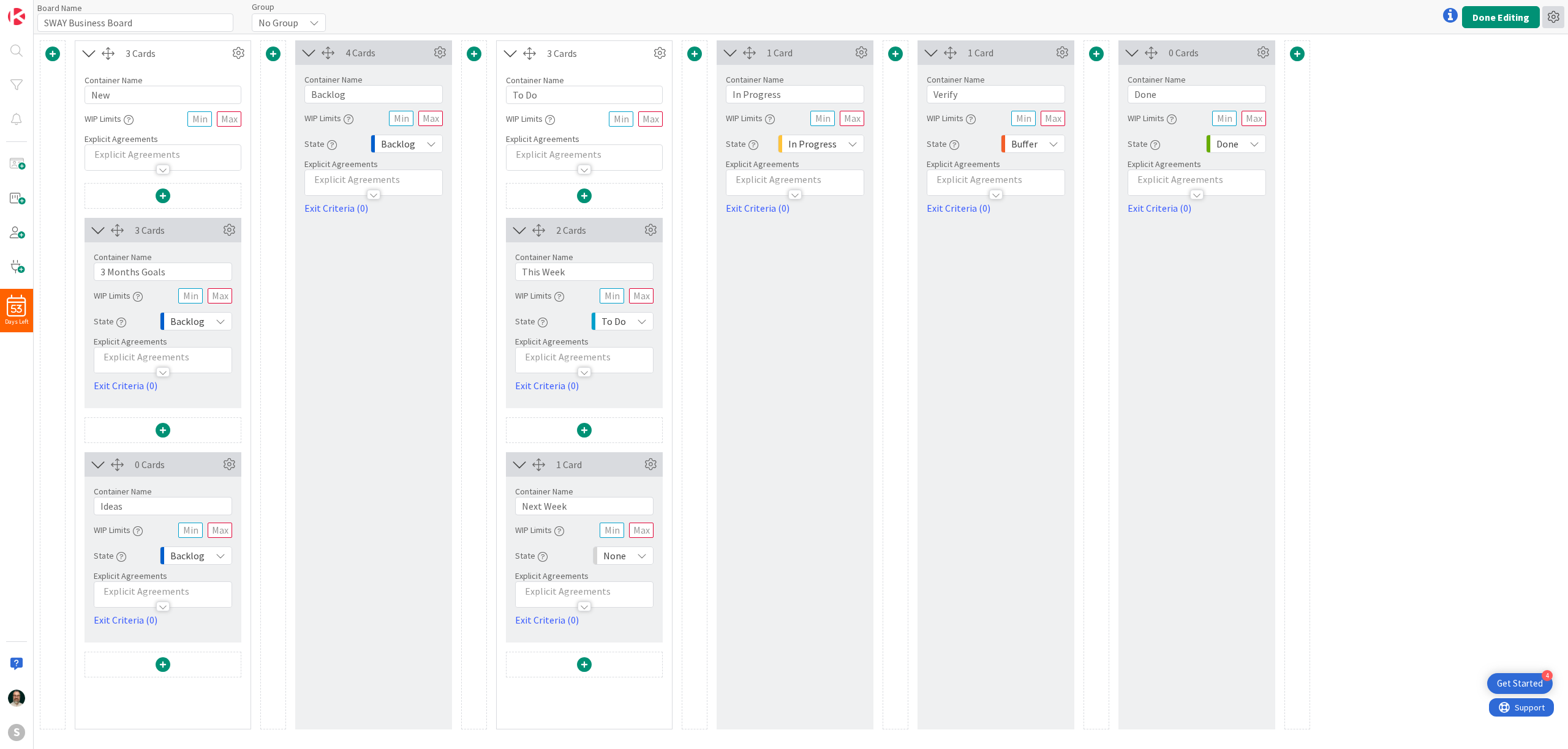
click at [1555, 22] on icon at bounding box center [1554, 17] width 22 height 22
click at [1471, 82] on link "Delete Board" at bounding box center [1487, 81] width 154 height 18
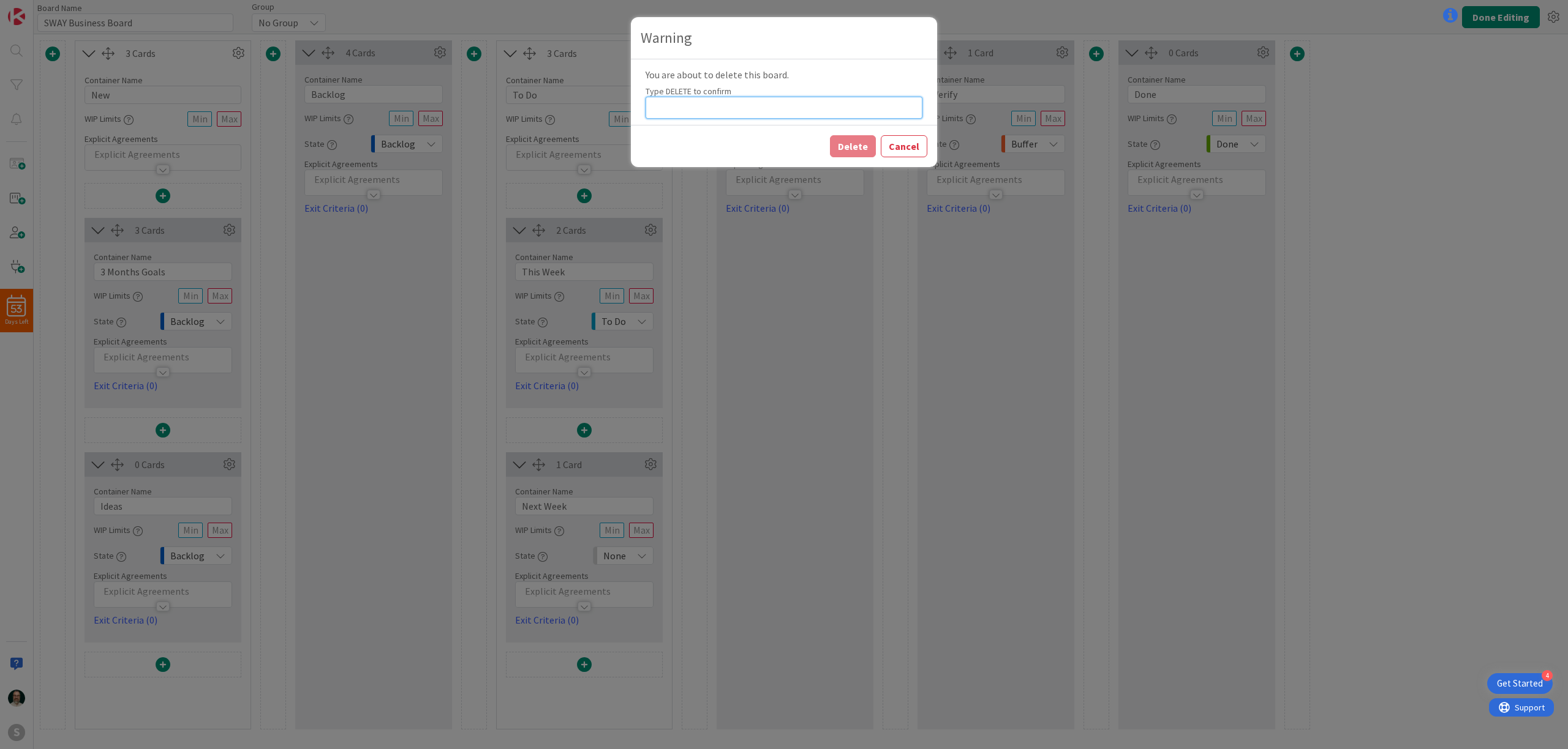
click at [728, 110] on input at bounding box center [784, 108] width 277 height 22
type input "DELETE"
click at [845, 151] on button "Delete" at bounding box center [853, 146] width 46 height 22
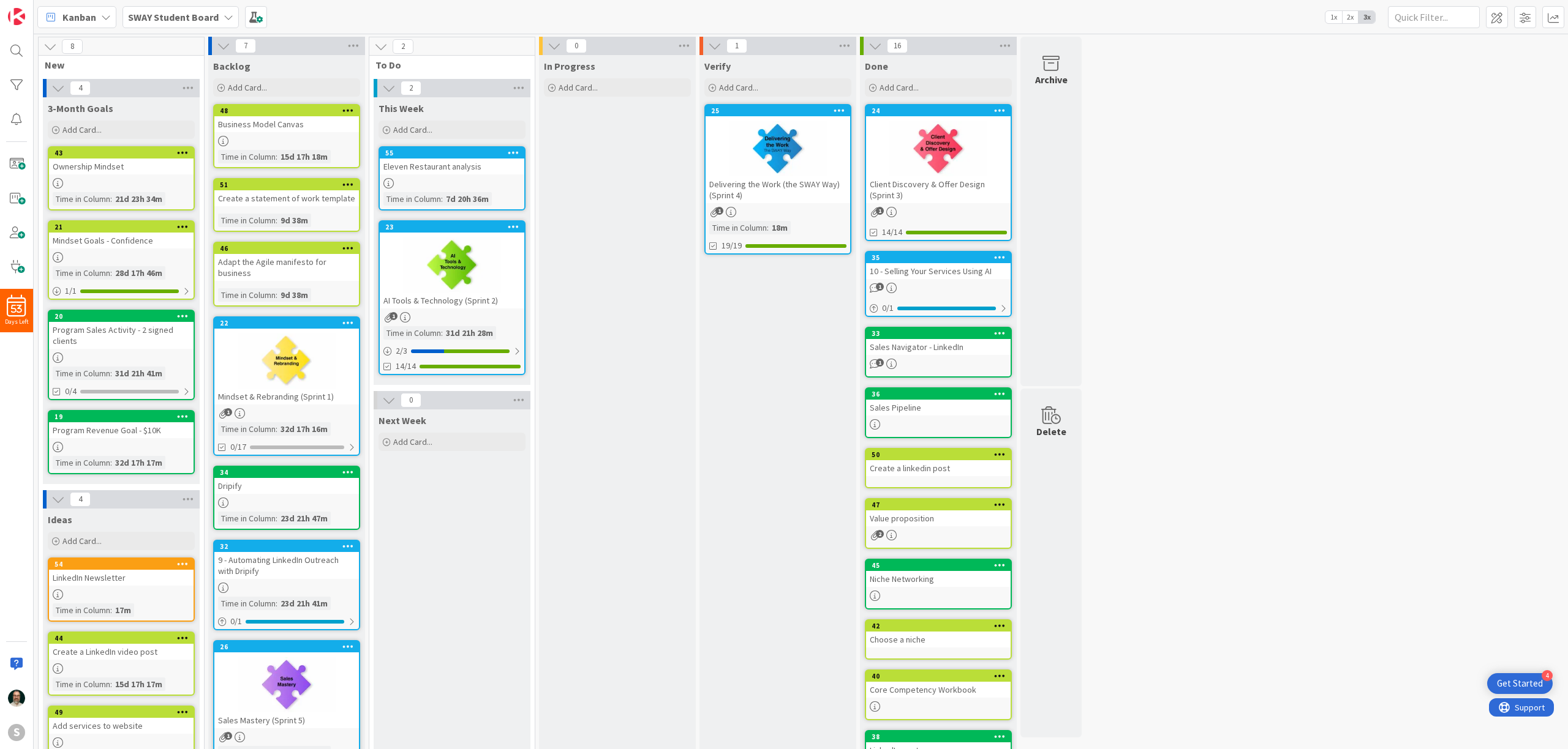
click at [224, 15] on icon at bounding box center [229, 18] width 10 height 10
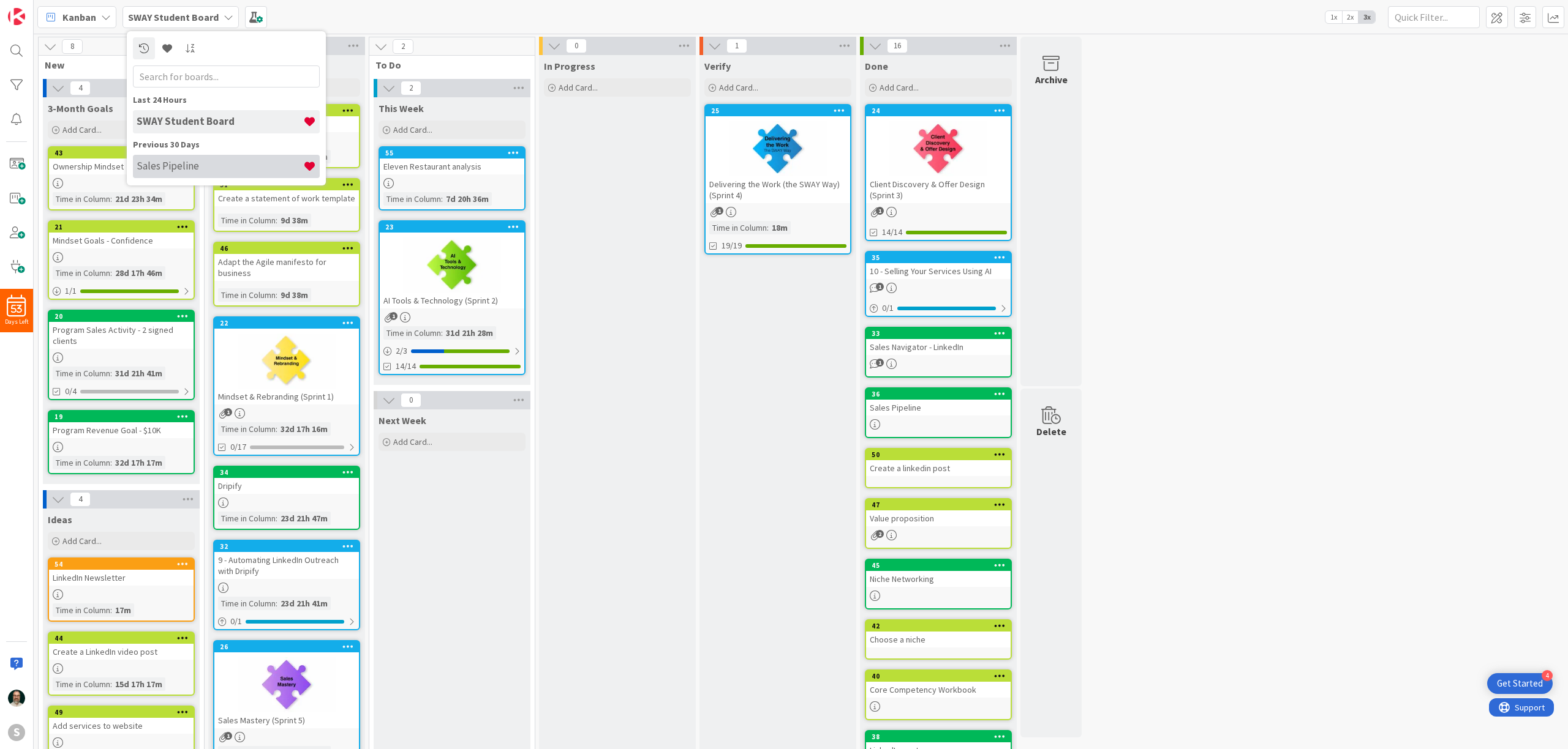
click at [186, 161] on h4 "Sales Pipeline" at bounding box center [220, 166] width 167 height 13
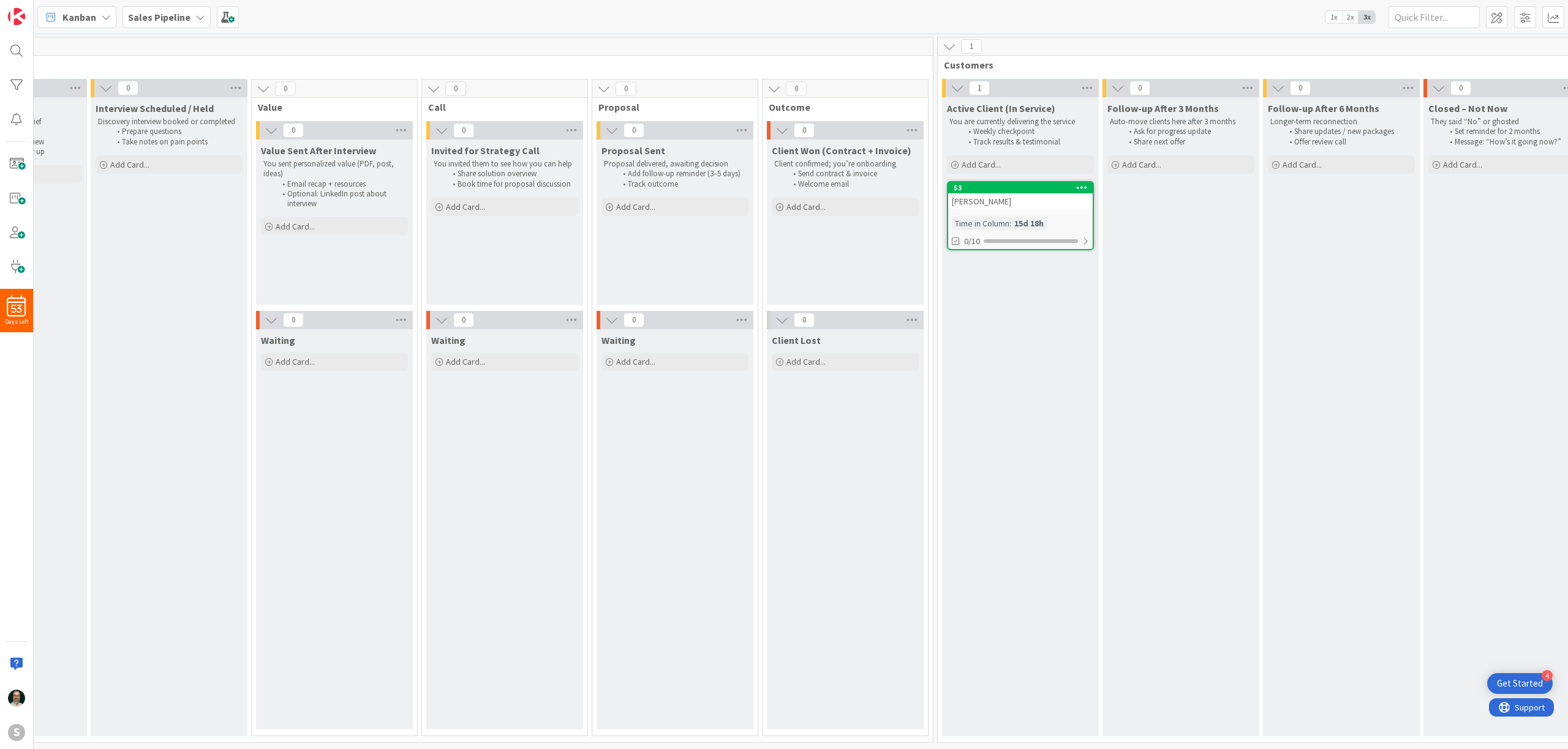
scroll to position [0, 360]
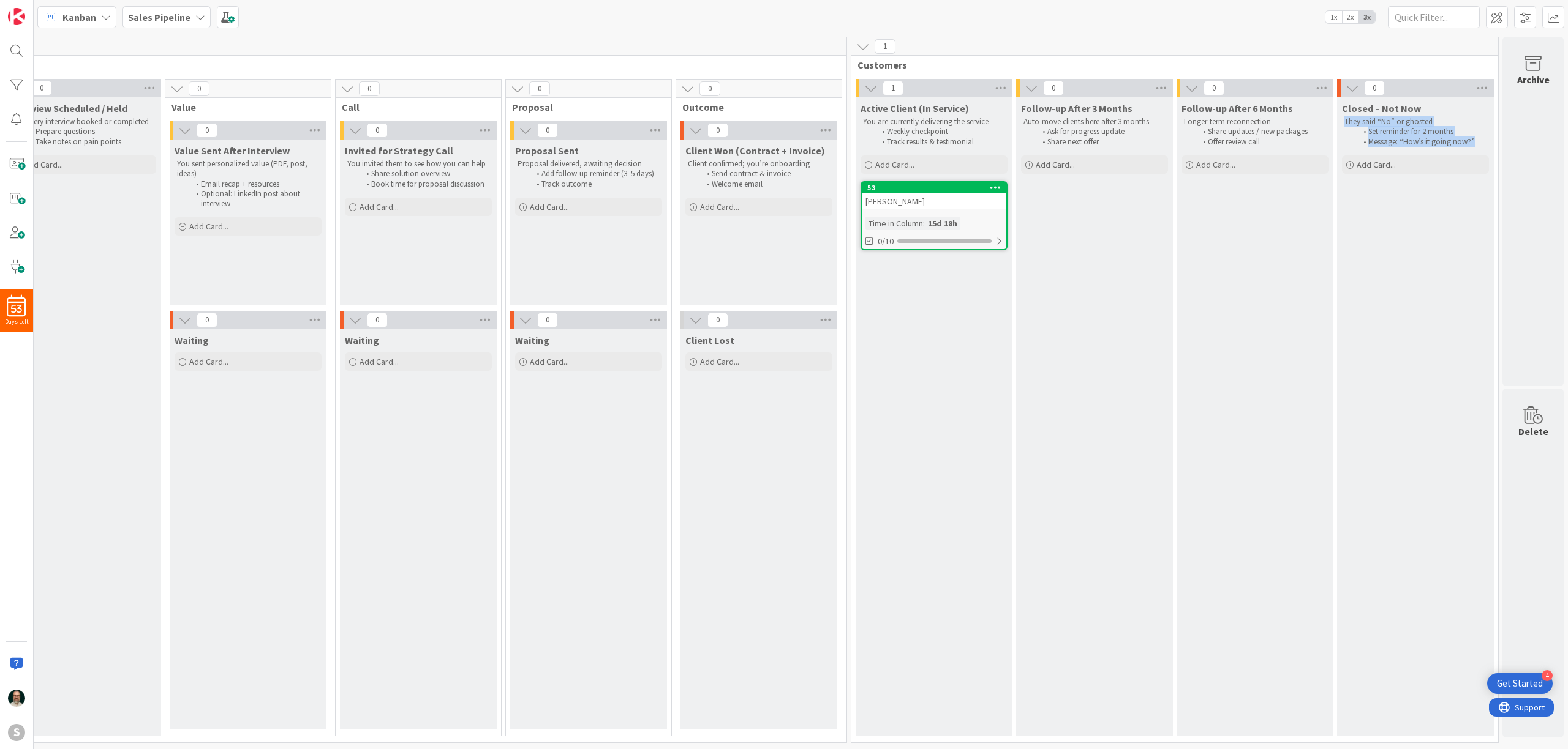
drag, startPoint x: 1476, startPoint y: 143, endPoint x: 1342, endPoint y: 120, distance: 136.0
click at [1342, 120] on div "They said “No” or ghosted Set reminder for 2 months Message: “How’s it going no…" at bounding box center [1416, 131] width 147 height 35
copy div "They said “No” or ghosted Set reminder for 2 months Message: “How’s it going no…"
drag, startPoint x: 1264, startPoint y: 143, endPoint x: 1182, endPoint y: 122, distance: 84.6
click at [1182, 122] on div "Longer-term reconnection Share updates / new packages Offer review call" at bounding box center [1255, 131] width 147 height 35
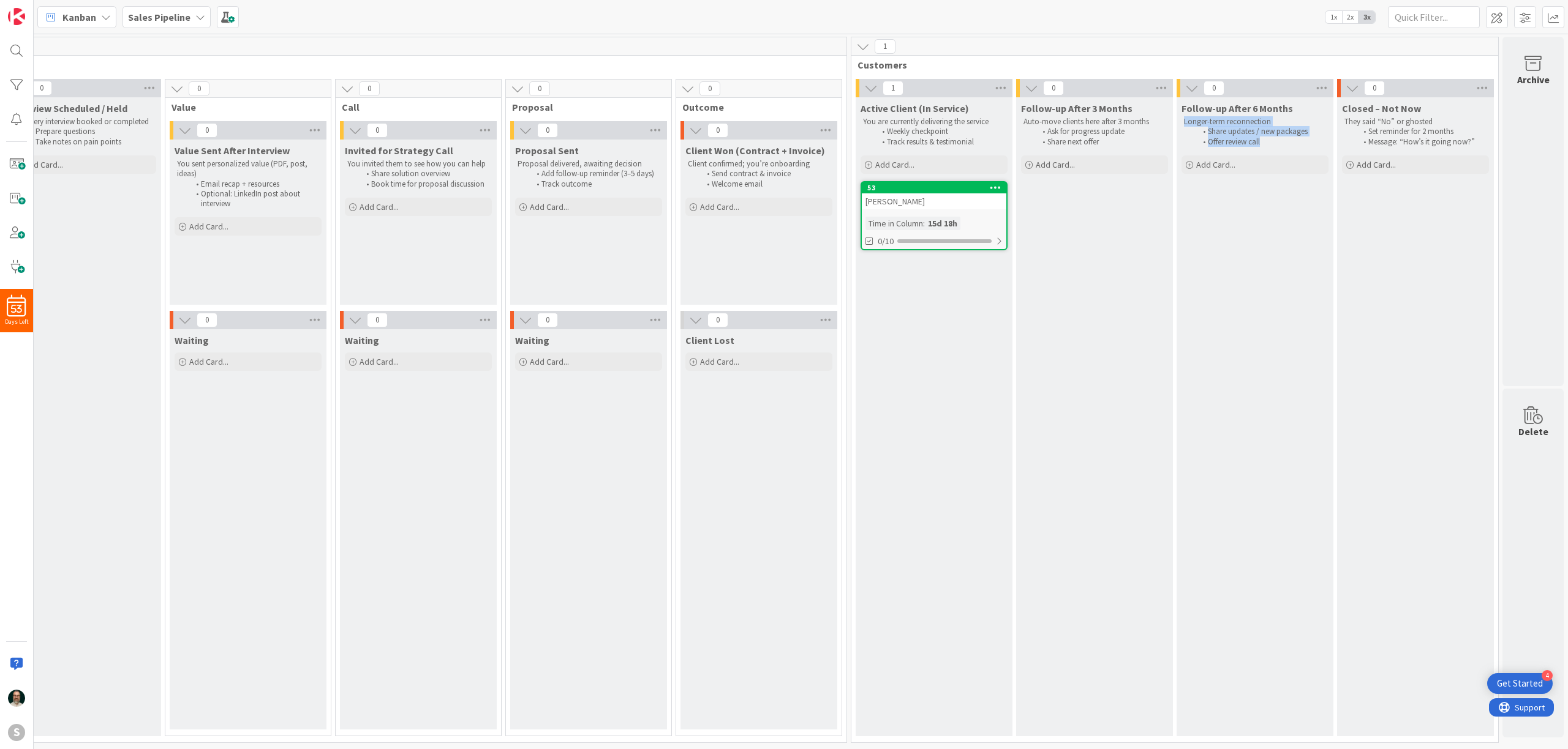
copy div "Longer-term reconnection Share updates / new packages Offer review call"
drag, startPoint x: 1112, startPoint y: 141, endPoint x: 1026, endPoint y: 122, distance: 88.1
click at [1026, 122] on div "Auto-move clients here after 3 months Ask for progress update Share next offer" at bounding box center [1095, 131] width 147 height 35
copy div "Auto-move clients here after 3 months Ask for progress update Share next offer"
click at [981, 143] on li "Track results & testimonial" at bounding box center [941, 142] width 131 height 10
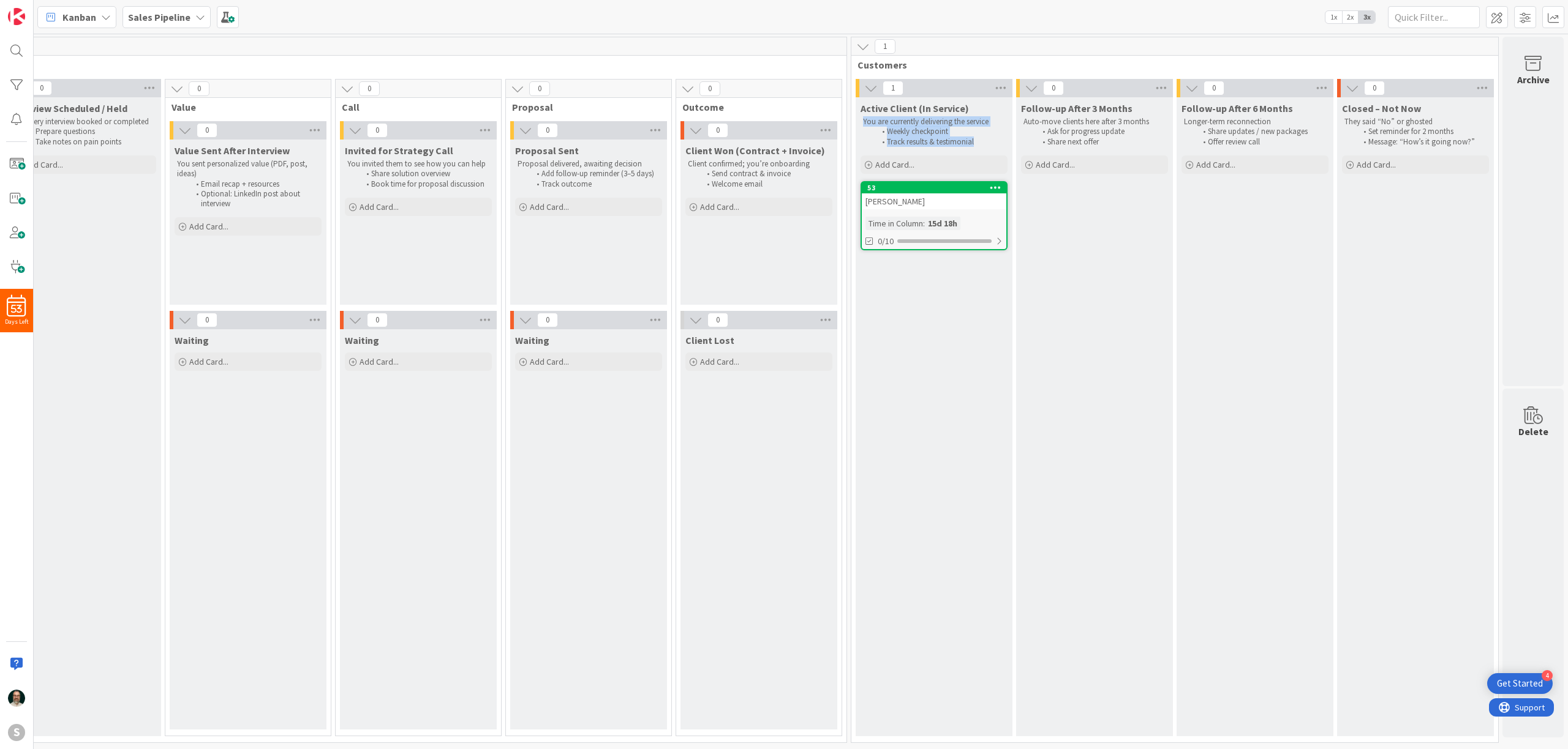
drag, startPoint x: 981, startPoint y: 143, endPoint x: 864, endPoint y: 117, distance: 119.9
click at [864, 117] on div "You are currently delivering the service Weekly checkpoint Track results & test…" at bounding box center [934, 131] width 147 height 35
copy div "You are currently delivering the service Weekly checkpoint Track results & test…"
drag, startPoint x: 769, startPoint y: 185, endPoint x: 735, endPoint y: 146, distance: 51.7
click at [735, 146] on div "Client Won (Contract + Invoice) Client confirmed; you’re onboarding Send contra…" at bounding box center [759, 166] width 157 height 52
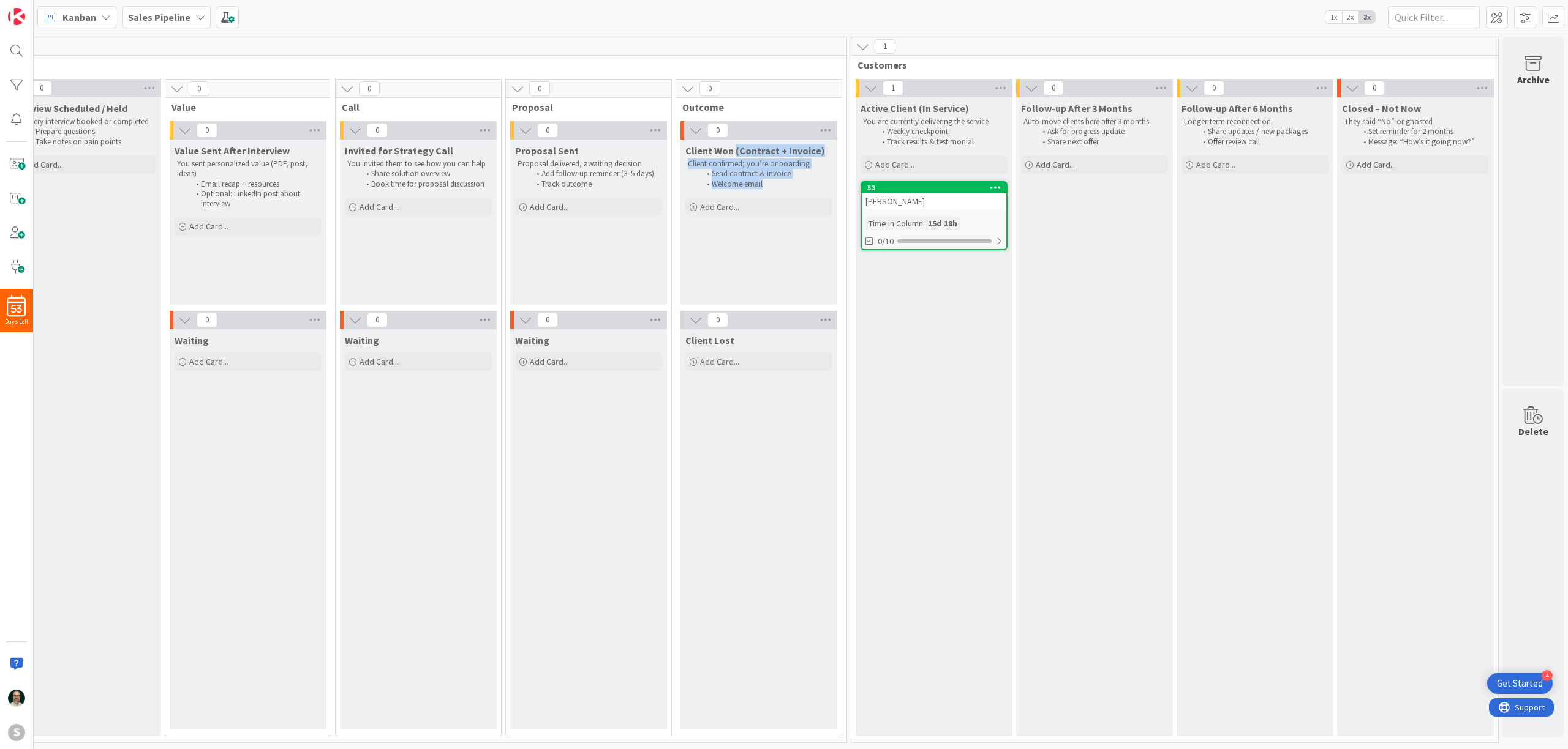
copy div "(Contract + Invoice) Client confirmed; you’re onboarding Send contract & invoic…"
drag, startPoint x: 598, startPoint y: 185, endPoint x: 518, endPoint y: 165, distance: 82.5
click at [518, 165] on div "Proposal delivered, awaiting decision Add follow-up reminder (3–5 days) Track o…" at bounding box center [589, 173] width 147 height 35
copy div "Proposal delivered, awaiting decision Add follow-up reminder (3–5 days) Track o…"
drag, startPoint x: 485, startPoint y: 186, endPoint x: 345, endPoint y: 166, distance: 141.4
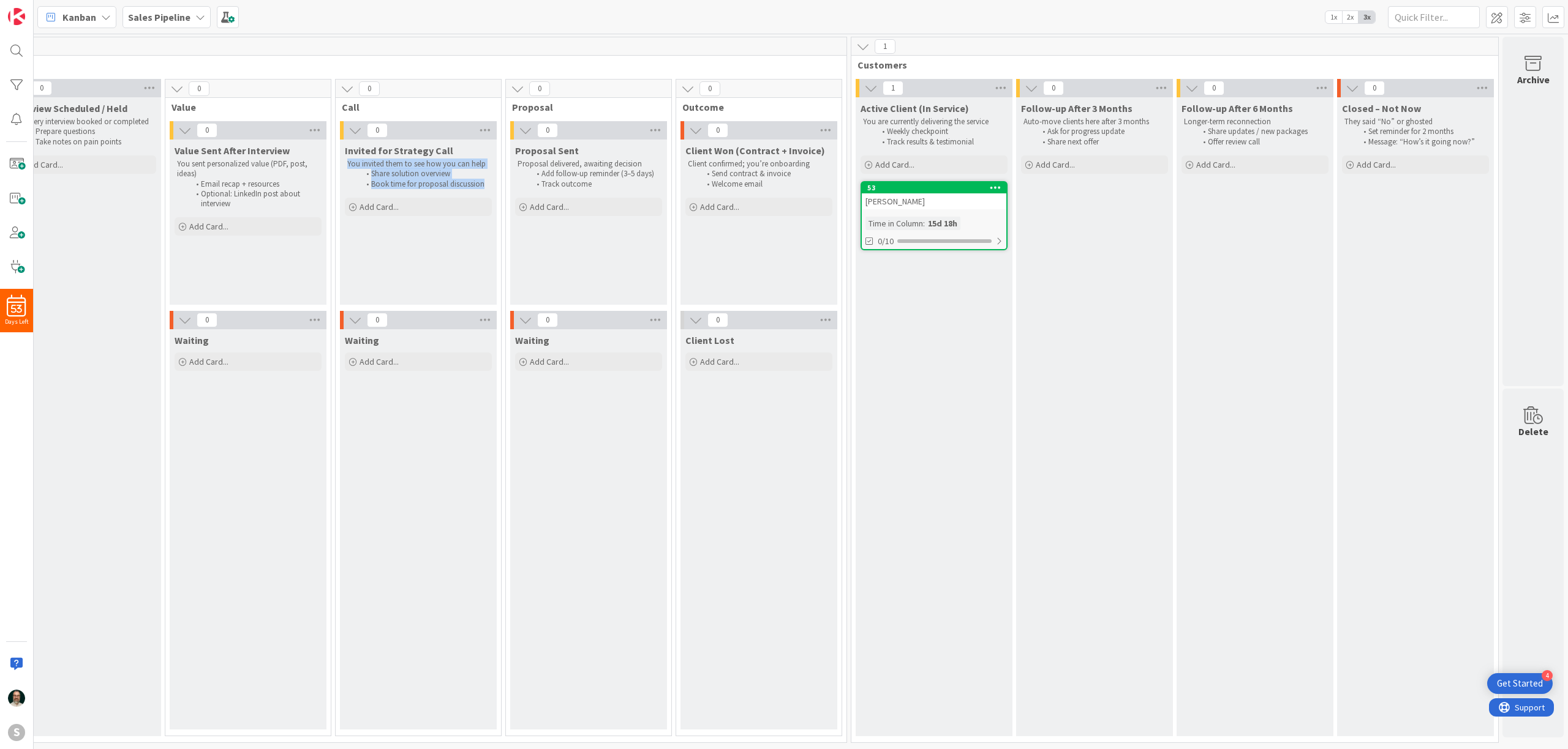
click at [345, 166] on div "You invited them to see how you can help Share solution overview Book time for …" at bounding box center [419, 173] width 147 height 35
copy div "You invited them to see how you can help Share solution overview Book time for …"
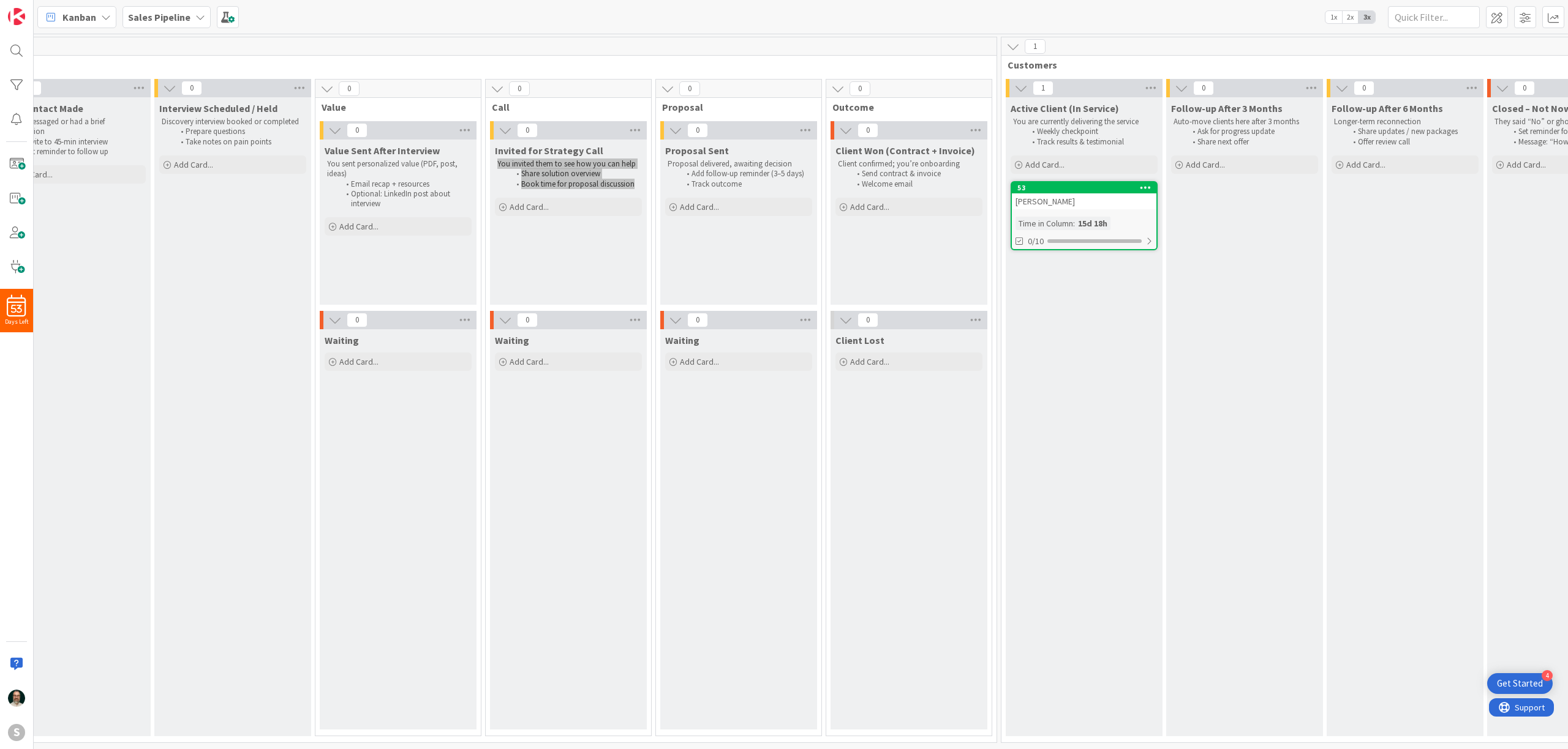
scroll to position [0, 201]
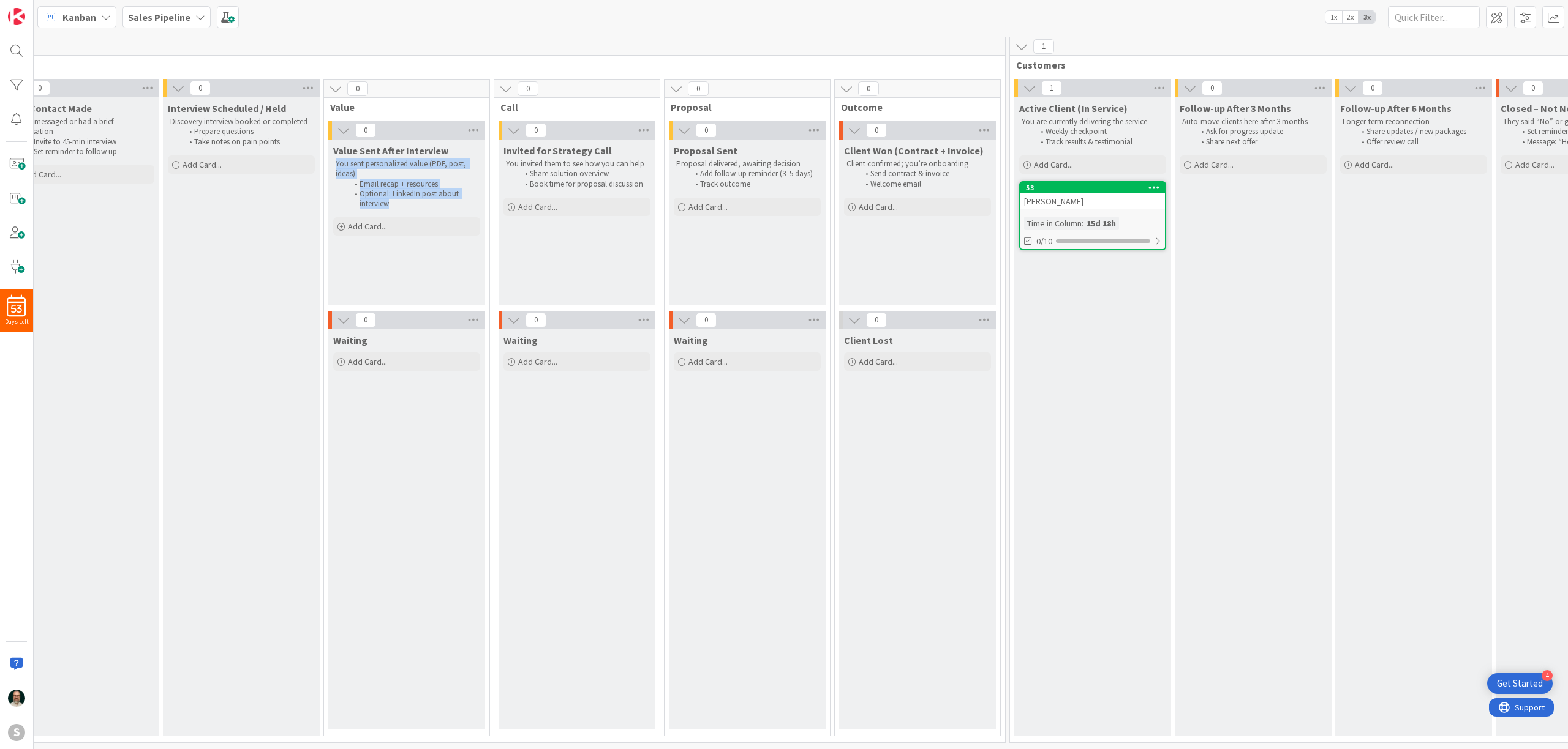
drag, startPoint x: 393, startPoint y: 205, endPoint x: 334, endPoint y: 161, distance: 73.6
click at [334, 161] on div "You sent personalized value (PDF, post, ideas) Email recap + resources Optional…" at bounding box center [407, 183] width 147 height 55
copy div "You sent personalized value (PDF, post, ideas) Email recap + resources Optional…"
drag, startPoint x: 281, startPoint y: 142, endPoint x: 161, endPoint y: 120, distance: 122.0
click at [161, 120] on div "0 Interview Scheduled / Held Discovery interview booked or completed Prepare qu…" at bounding box center [241, 411] width 161 height 664
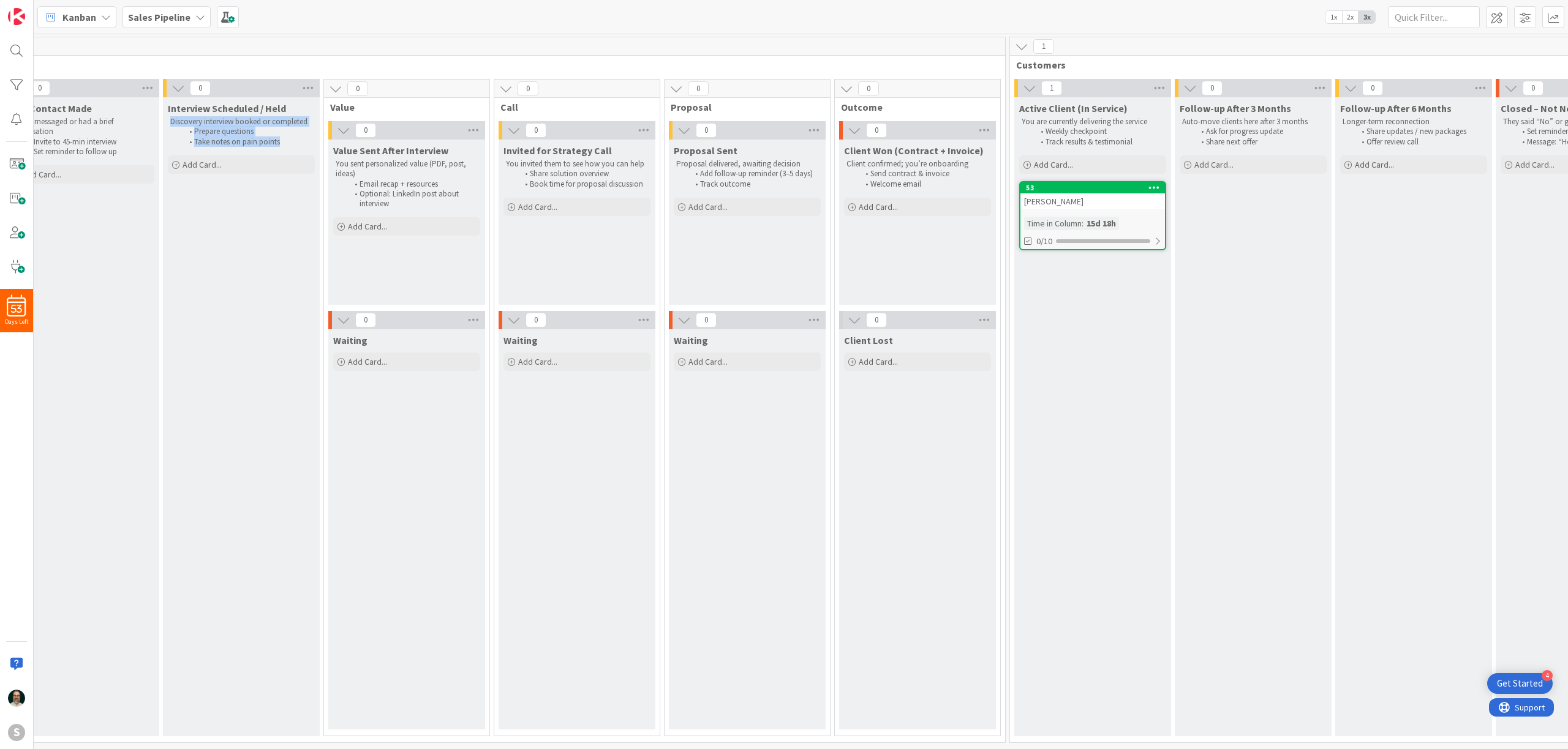
copy div "Discovery interview booked or completed Prepare questions Take notes on pain po…"
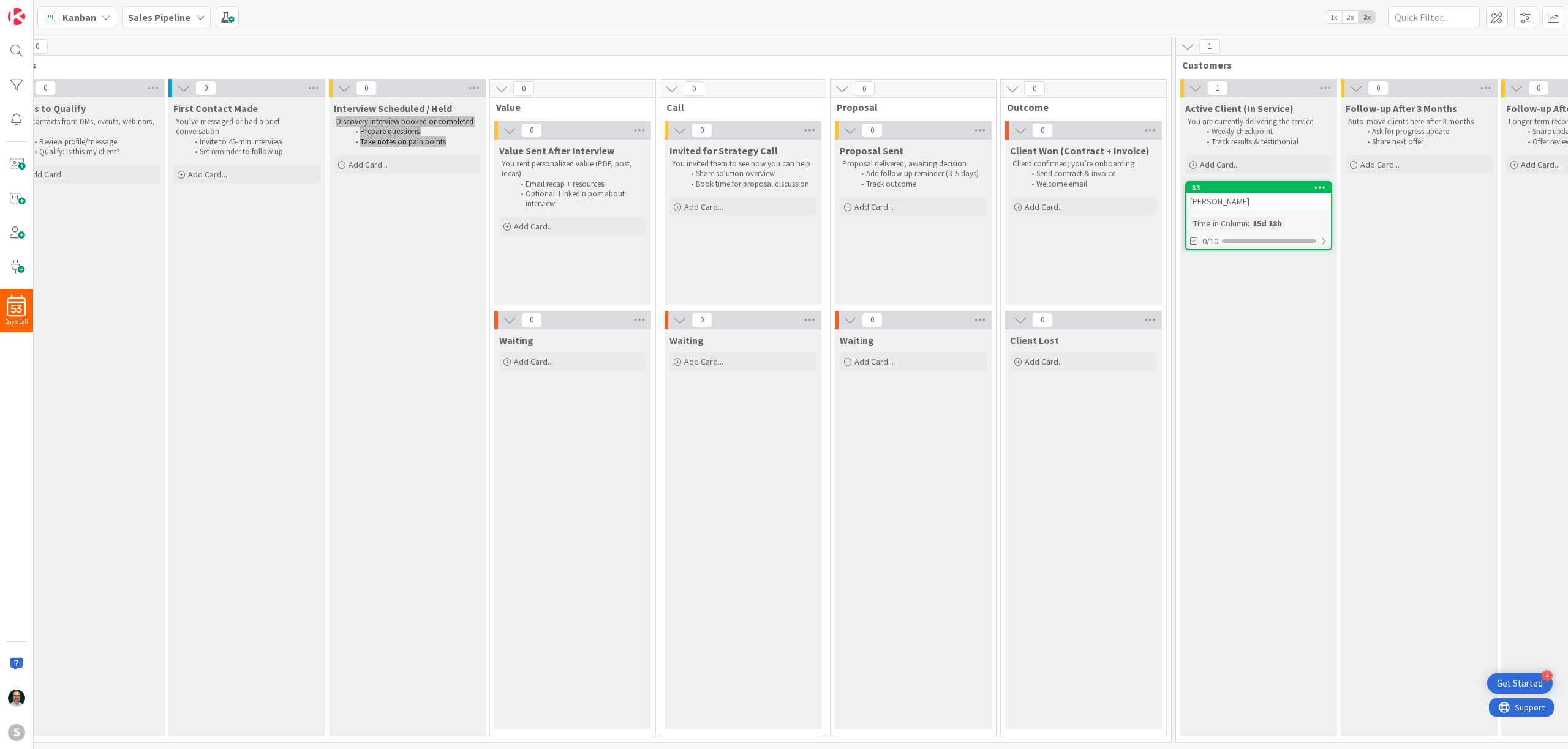
scroll to position [0, 0]
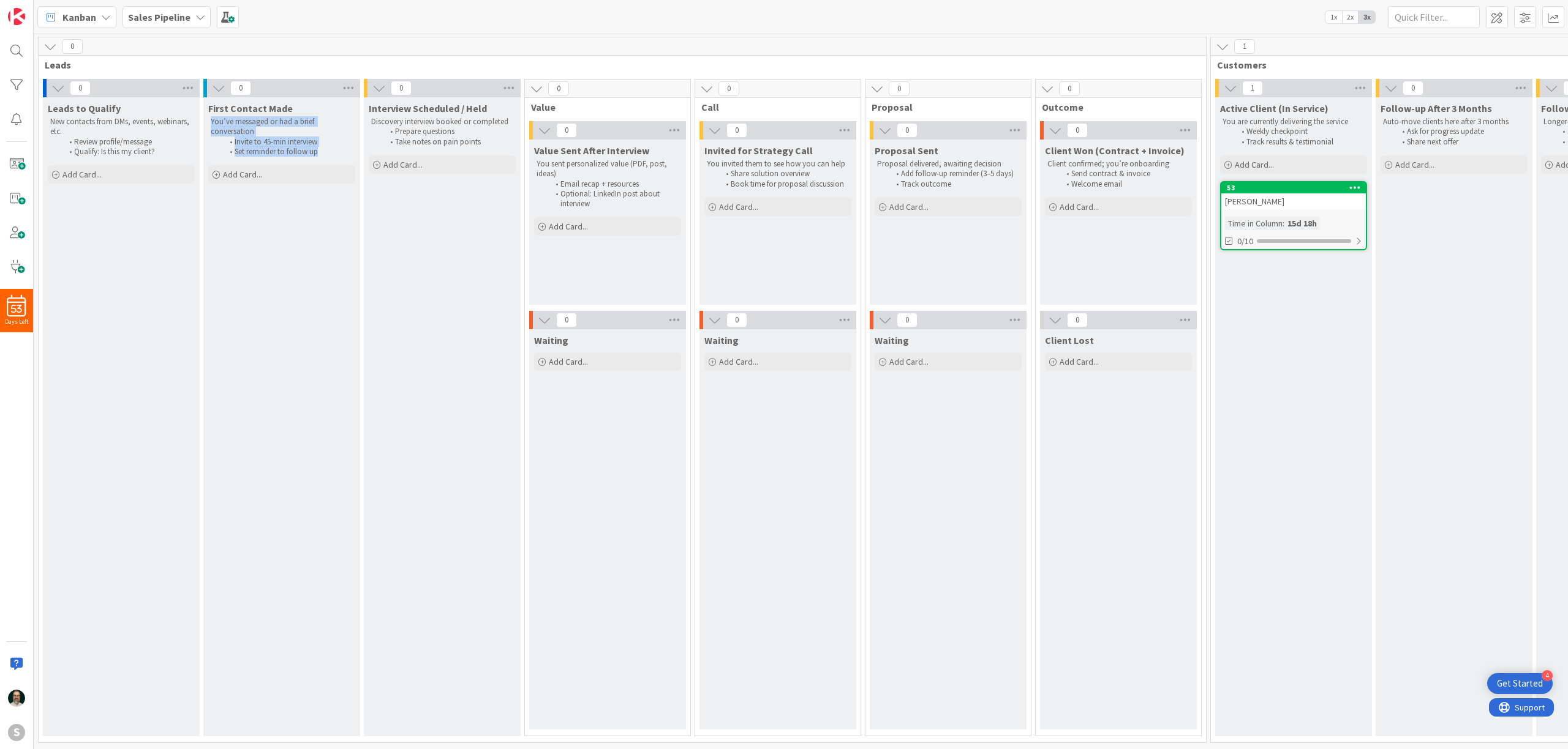
drag, startPoint x: 325, startPoint y: 152, endPoint x: 210, endPoint y: 120, distance: 119.4
click at [210, 120] on div "You’ve messaged or had a brief conversation Invite to 45-min interview Set remi…" at bounding box center [281, 136] width 147 height 45
copy div "You’ve messaged or had a brief conversation Invite to 45-min interview Set remi…"
drag, startPoint x: 161, startPoint y: 154, endPoint x: 40, endPoint y: 117, distance: 126.5
click at [40, 117] on div "0 Leads 0 Leads to Qualify New contacts from DMs, events, webinars, etc. Review…" at bounding box center [622, 390] width 1169 height 706
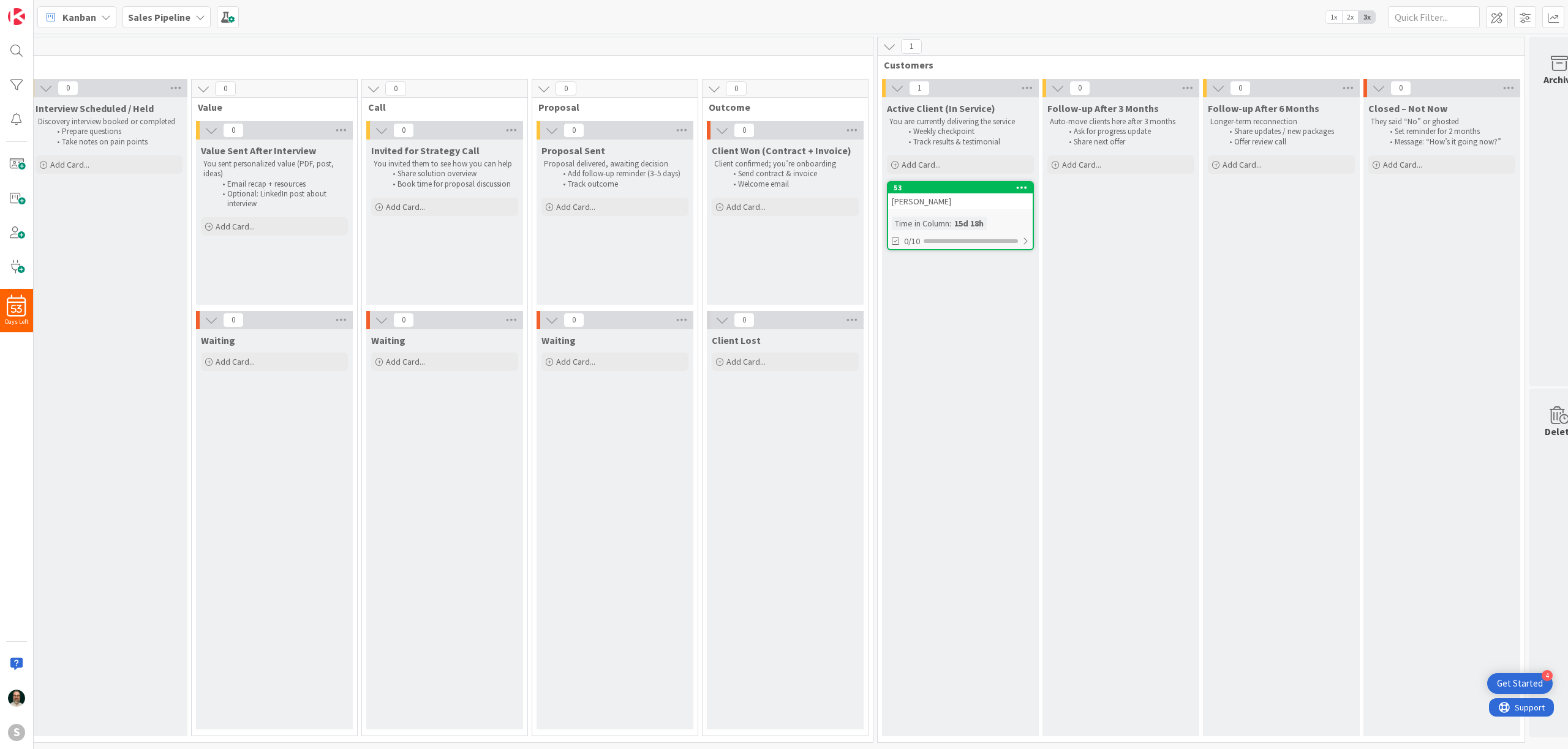
scroll to position [0, 360]
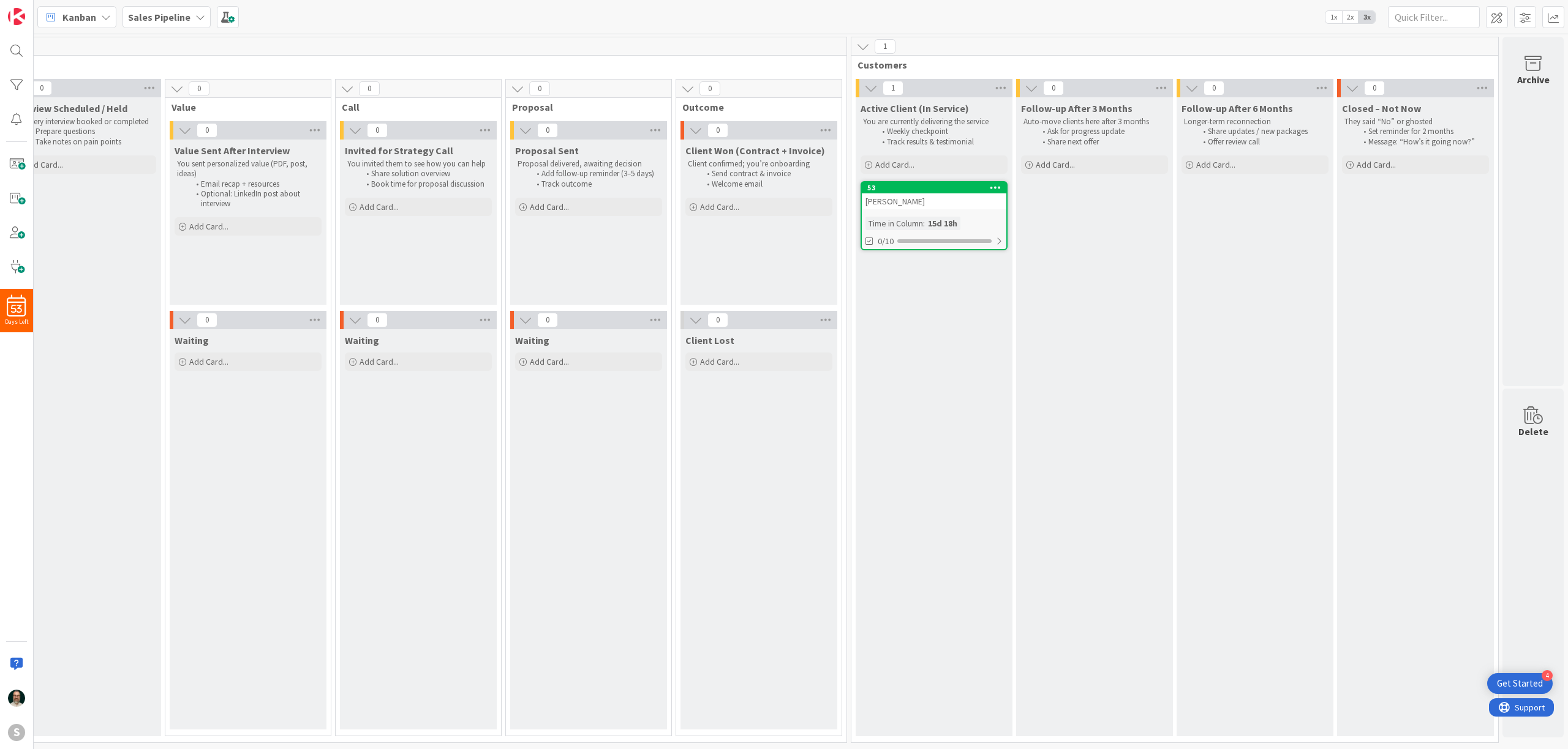
click at [930, 205] on div "[PERSON_NAME]" at bounding box center [935, 201] width 145 height 16
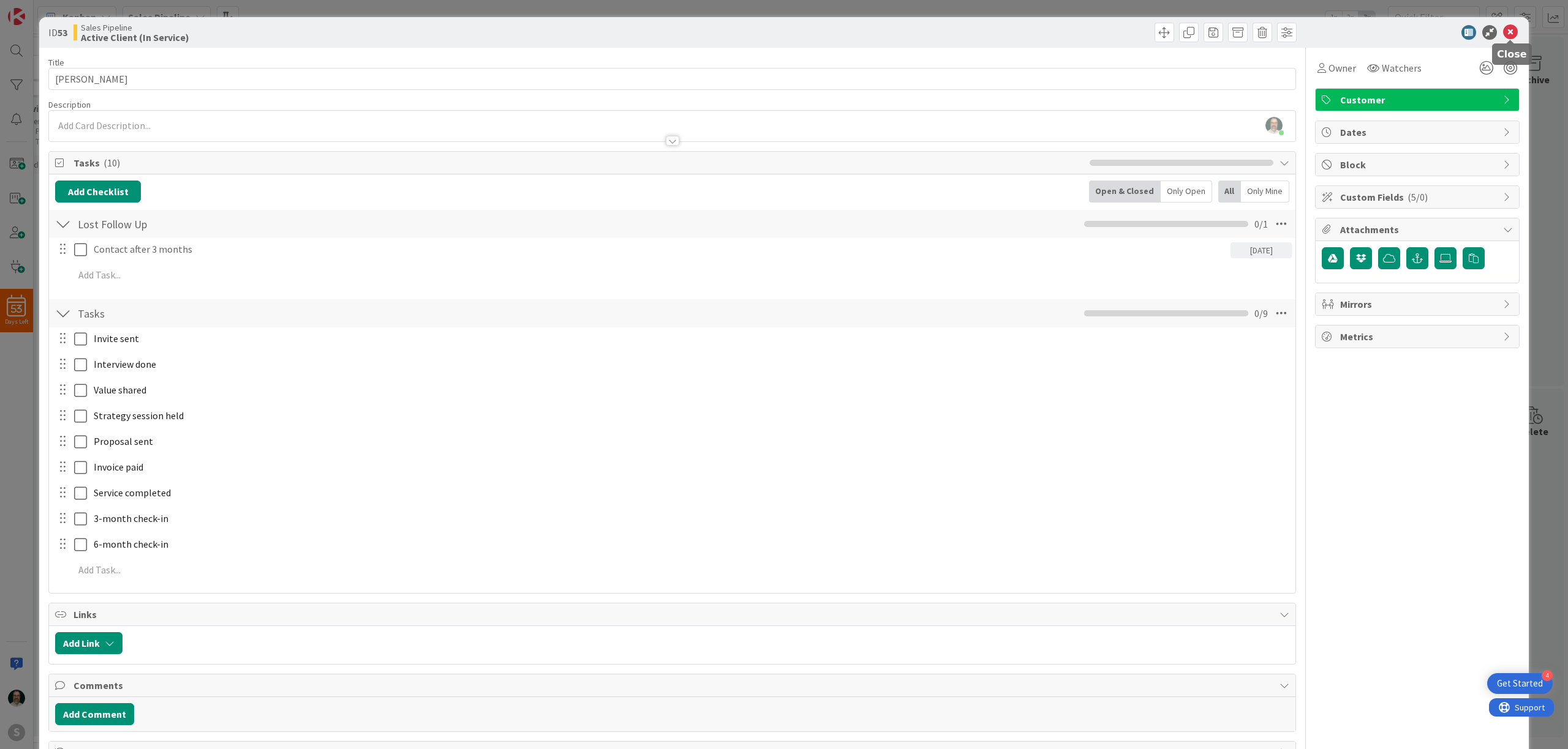
click at [1512, 29] on icon at bounding box center [1510, 32] width 14 height 14
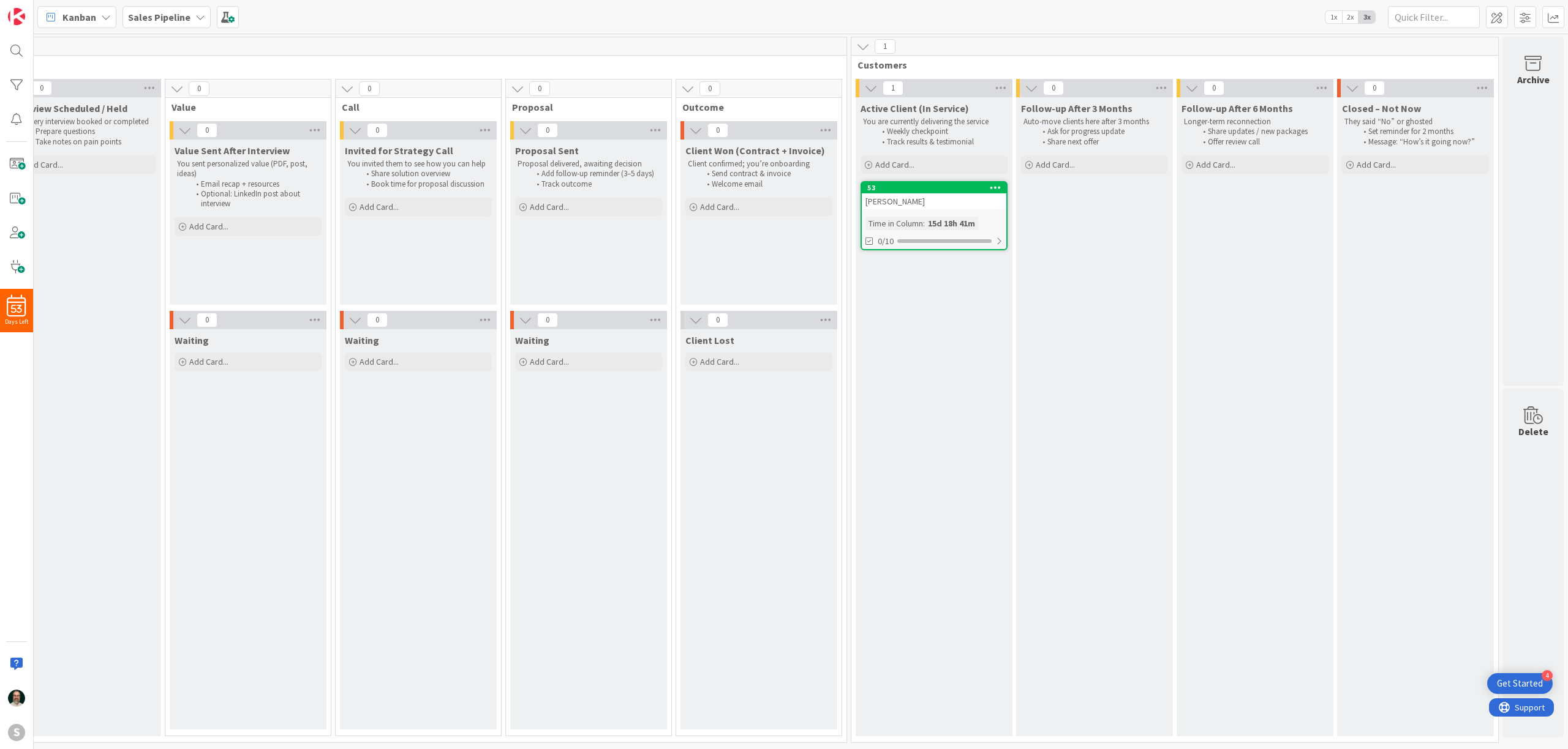
click at [200, 17] on icon at bounding box center [200, 18] width 10 height 10
click at [200, 146] on h4 "SWAY Student Board" at bounding box center [220, 146] width 167 height 13
